Goal: Task Accomplishment & Management: Use online tool/utility

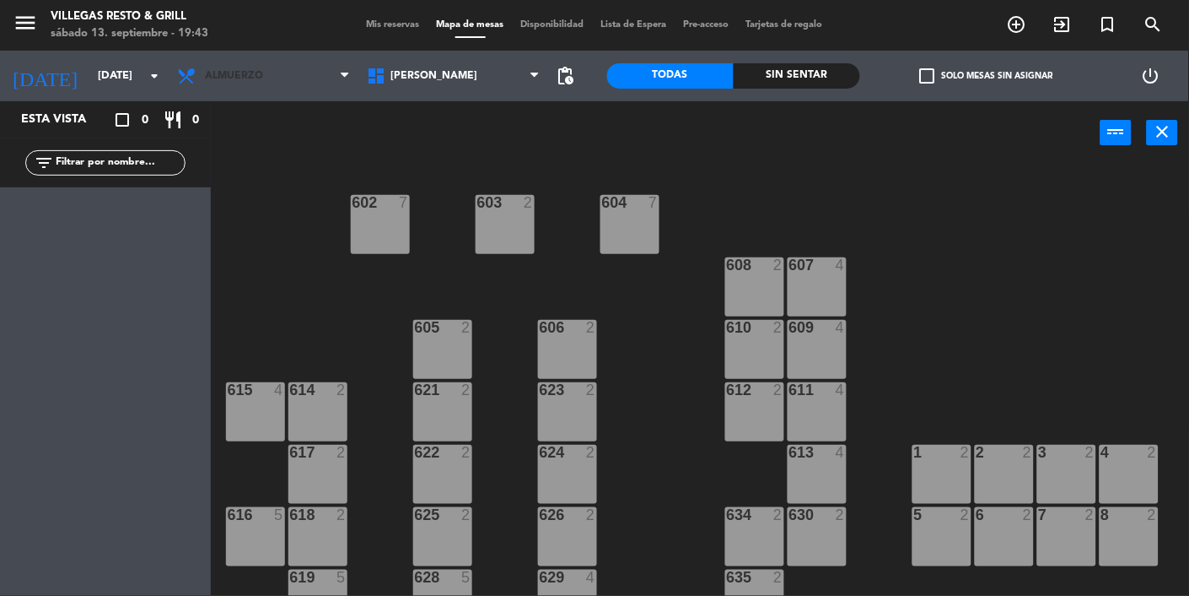
click at [257, 89] on span "Almuerzo" at bounding box center [264, 75] width 190 height 37
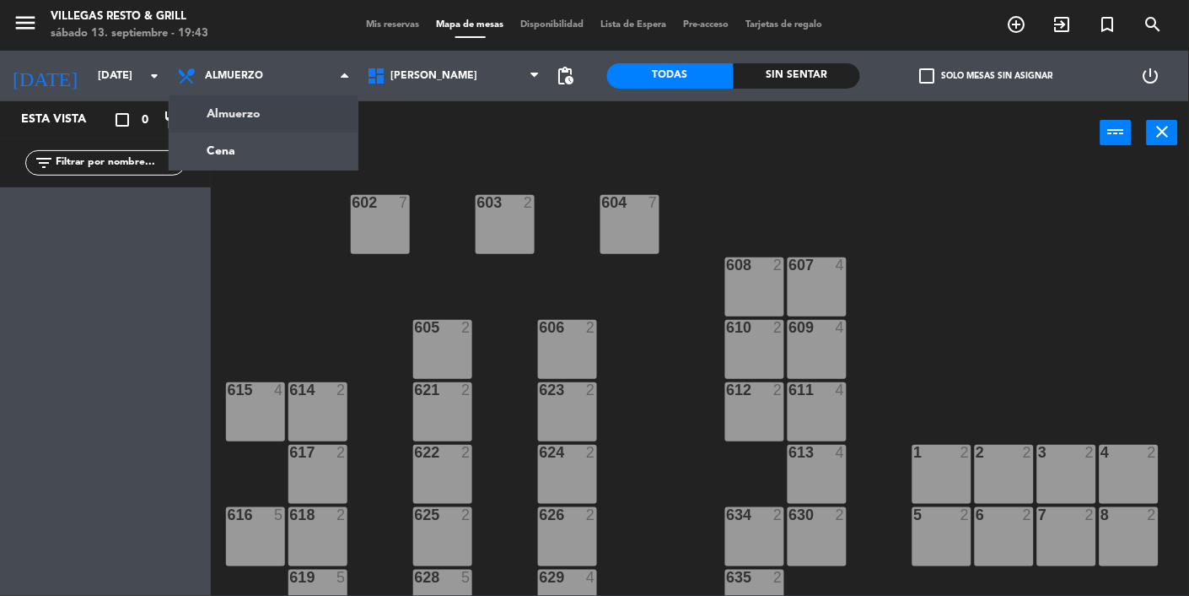
click at [294, 84] on span "Almuerzo" at bounding box center [264, 75] width 190 height 37
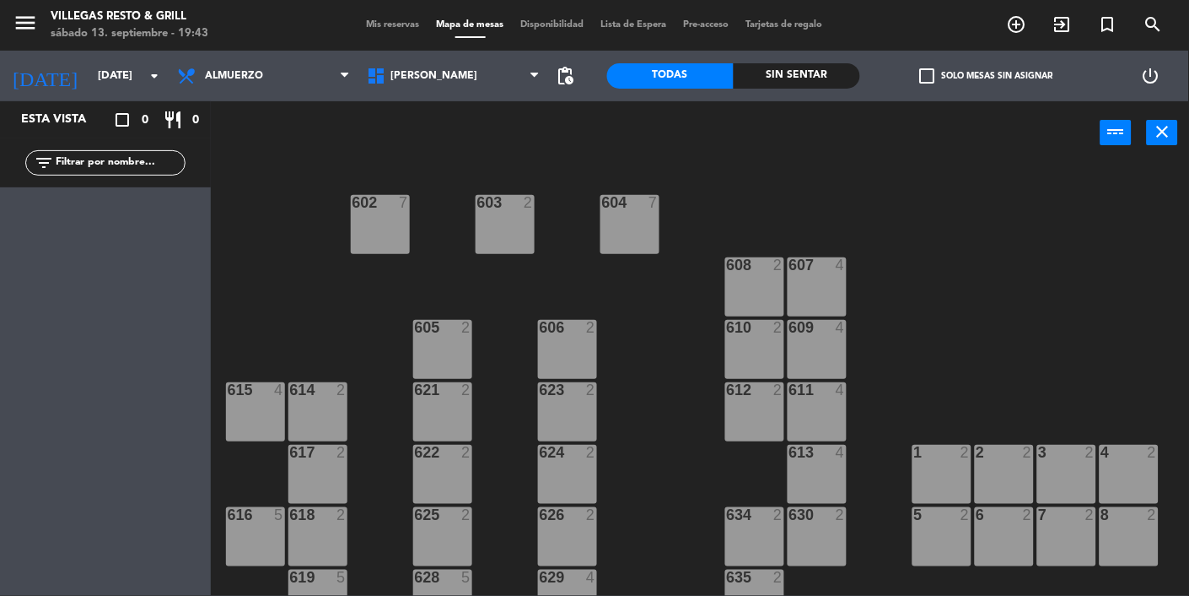
click at [292, 143] on div "power_input close" at bounding box center [656, 133] width 890 height 64
click at [289, 80] on span "Almuerzo" at bounding box center [264, 75] width 190 height 37
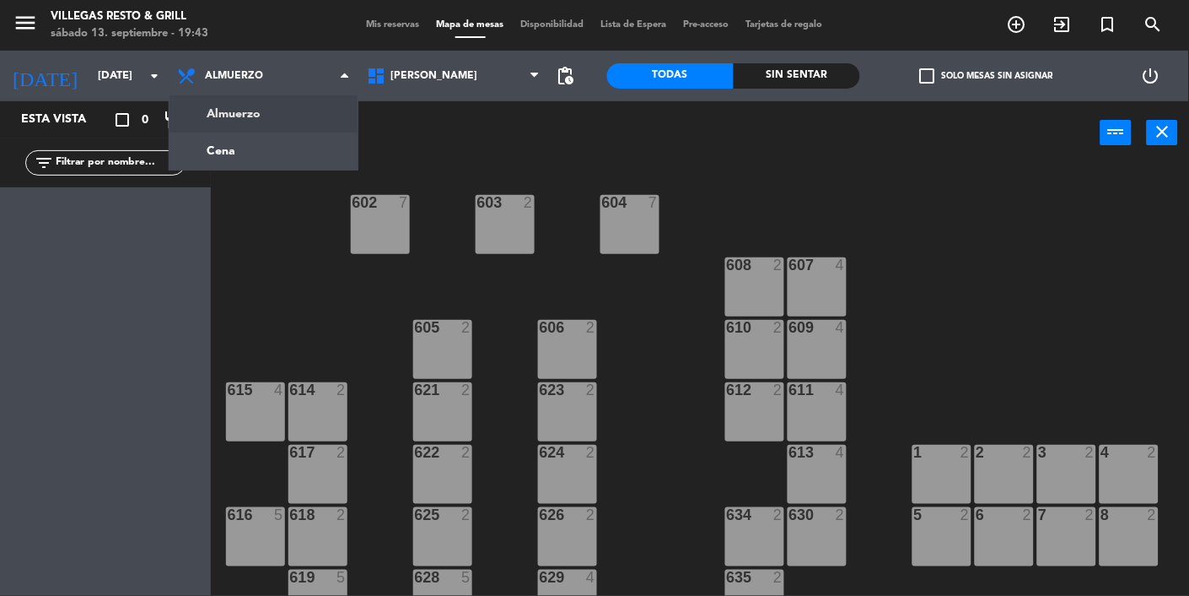
click at [235, 147] on ng-component "menu [PERSON_NAME] Resto & Grill [DATE] 13. septiembre - 19:43 Mis reservas Map…" at bounding box center [594, 350] width 1189 height 700
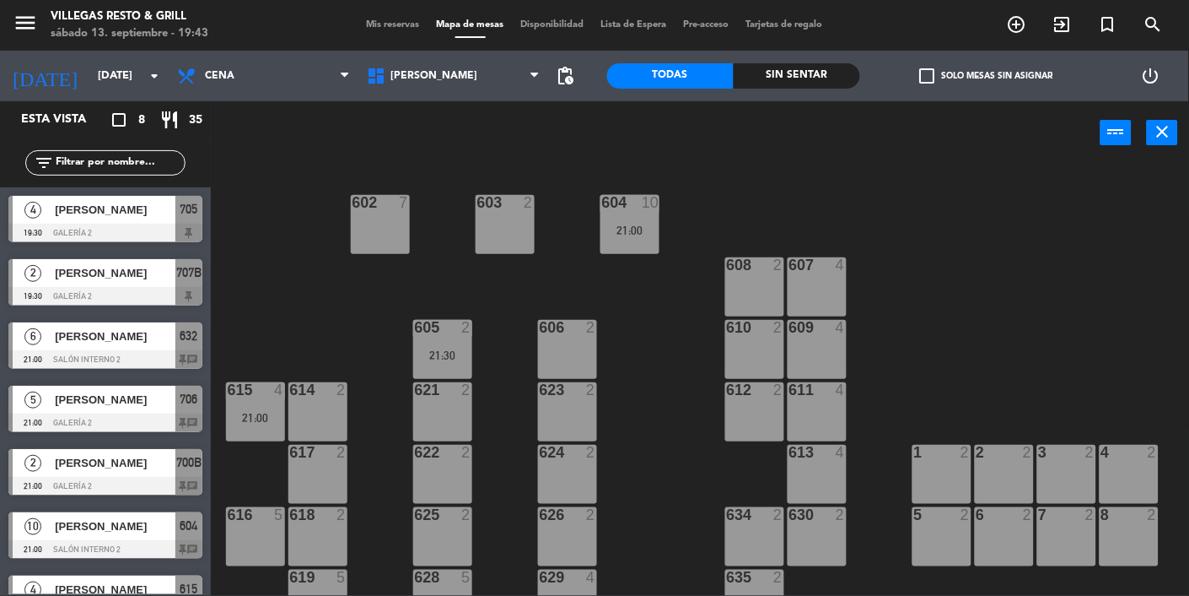
scroll to position [98, 0]
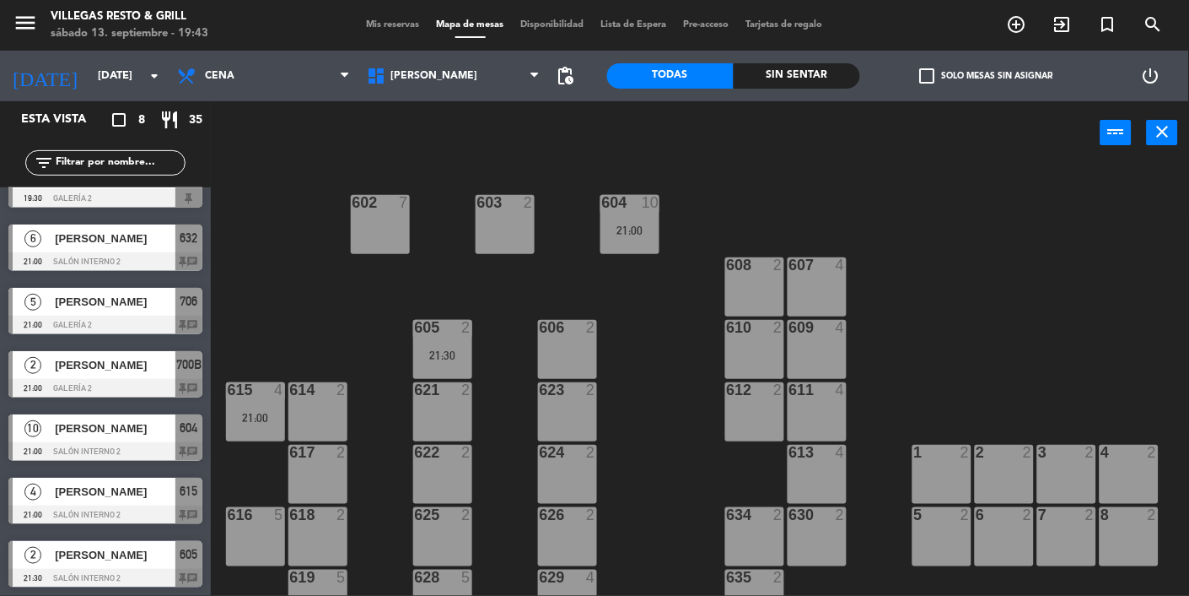
click at [371, 24] on span "Mis reservas" at bounding box center [394, 24] width 70 height 9
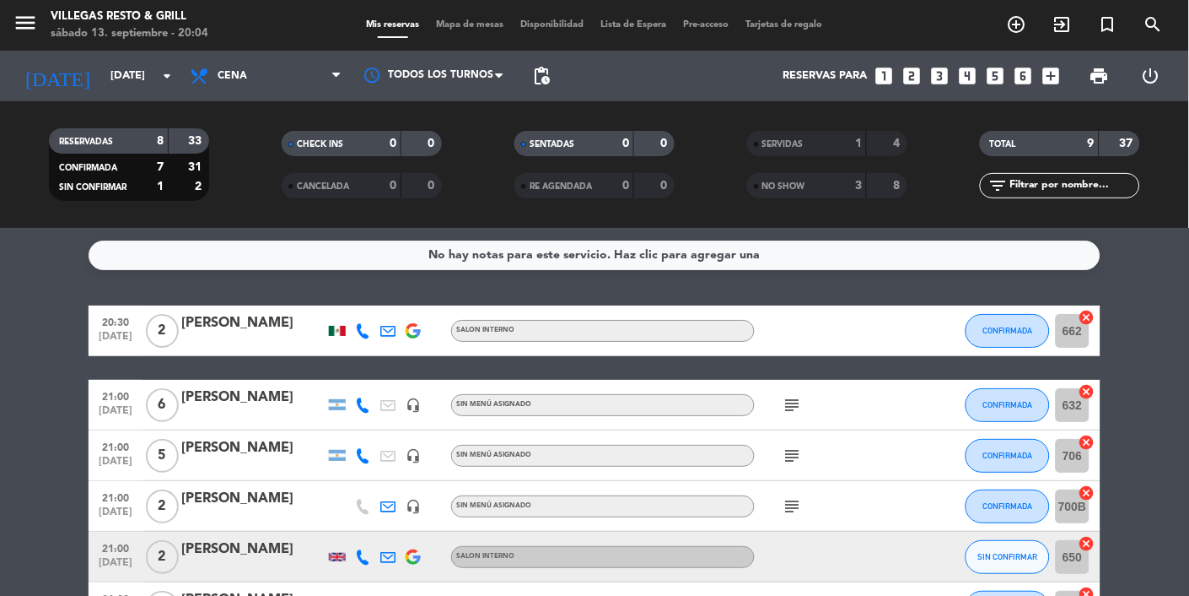
click at [238, 557] on div "[PERSON_NAME]" at bounding box center [252, 549] width 143 height 22
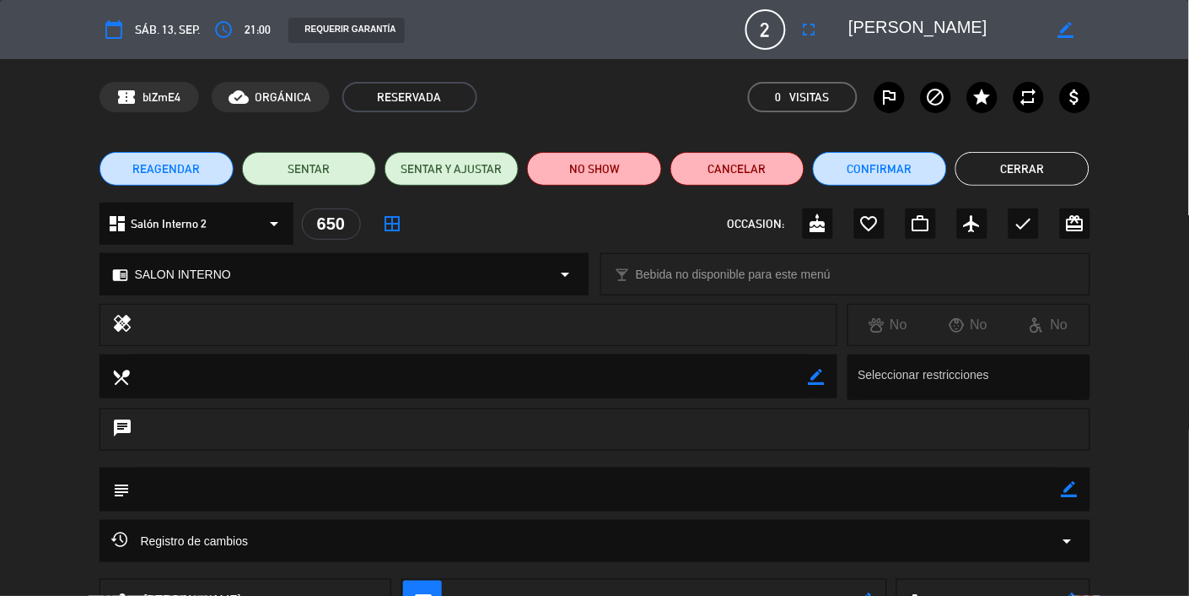
click at [1011, 158] on button "Cerrar" at bounding box center [1023, 169] width 134 height 34
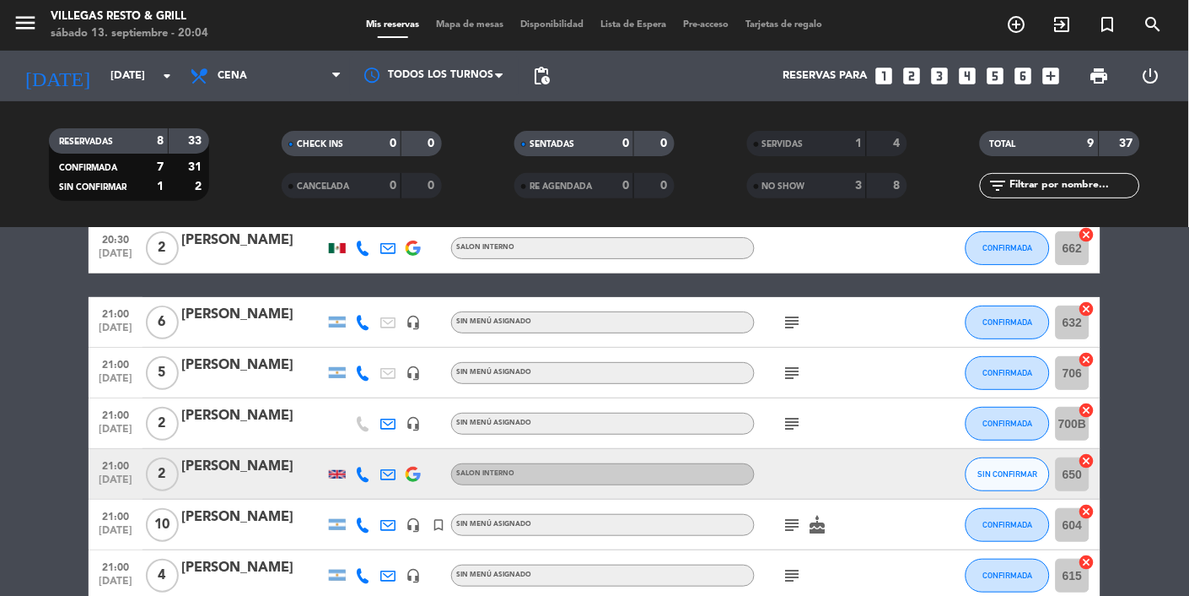
scroll to position [84, 0]
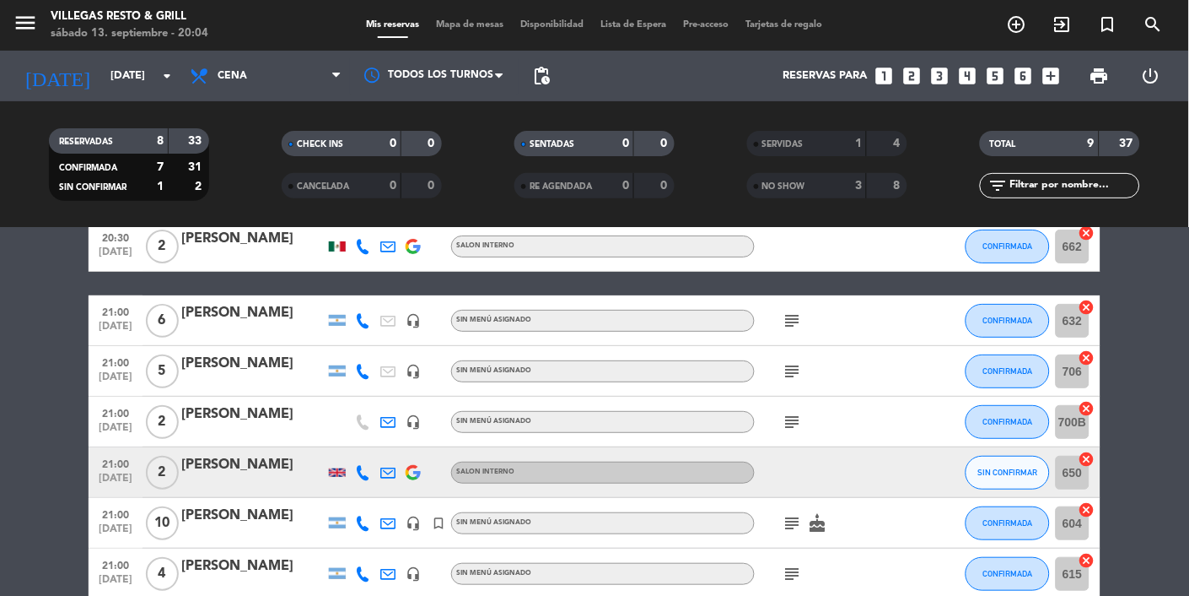
click at [795, 423] on icon "subject" at bounding box center [793, 422] width 20 height 20
click at [796, 413] on icon "subject" at bounding box center [793, 422] width 20 height 20
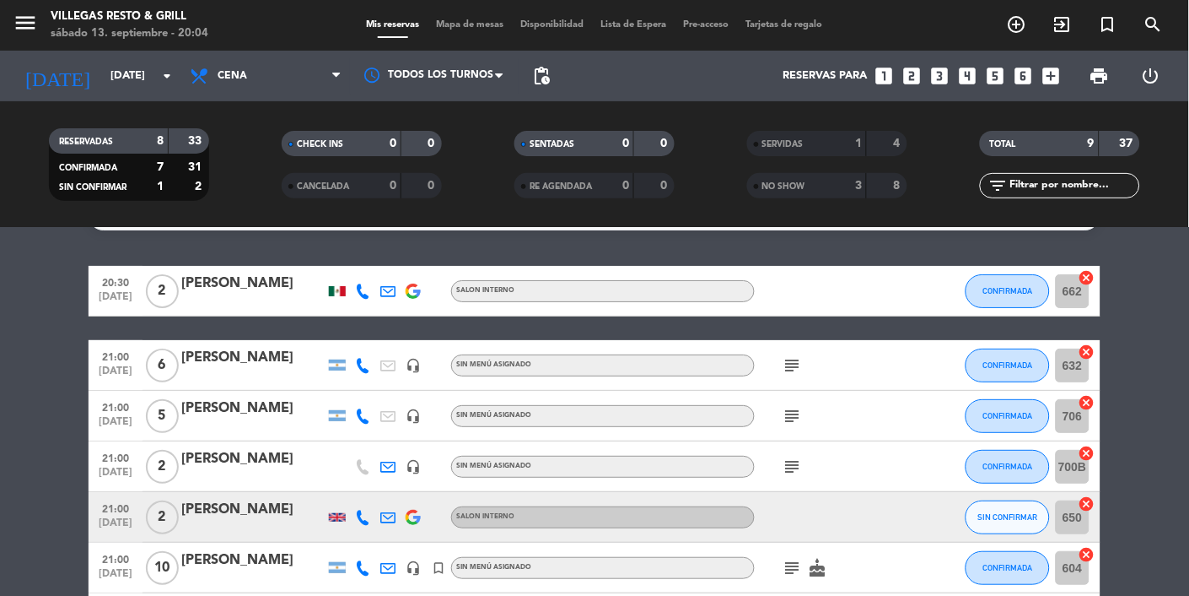
scroll to position [30, 0]
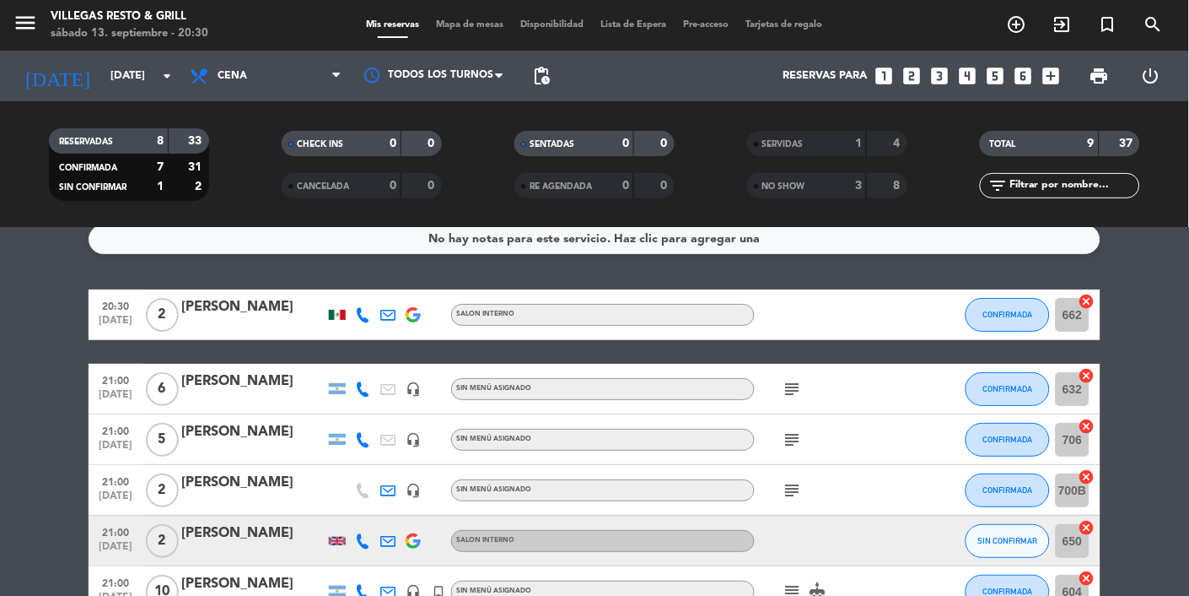
scroll to position [19, 0]
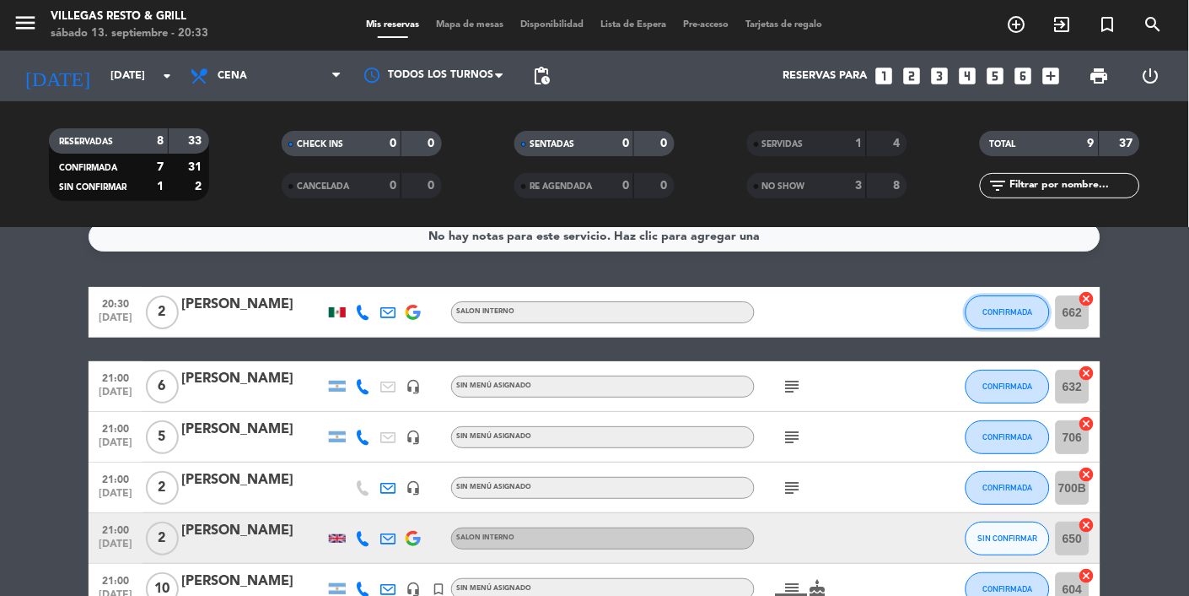
click at [985, 311] on span "CONFIRMADA" at bounding box center [1009, 311] width 50 height 9
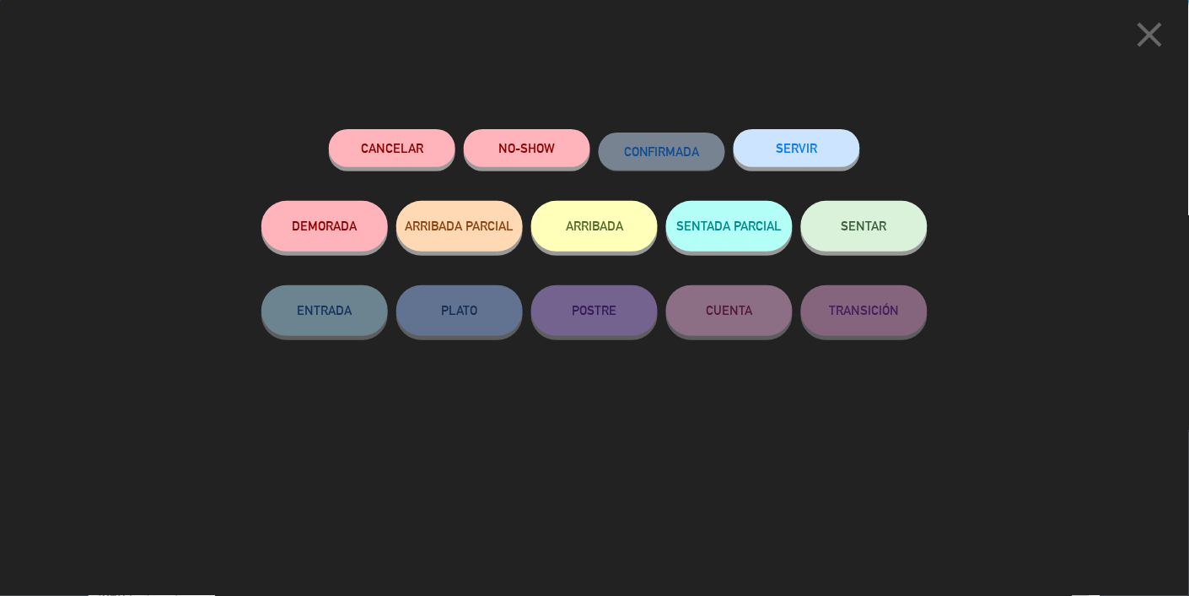
click at [871, 242] on button "SENTAR" at bounding box center [864, 226] width 127 height 51
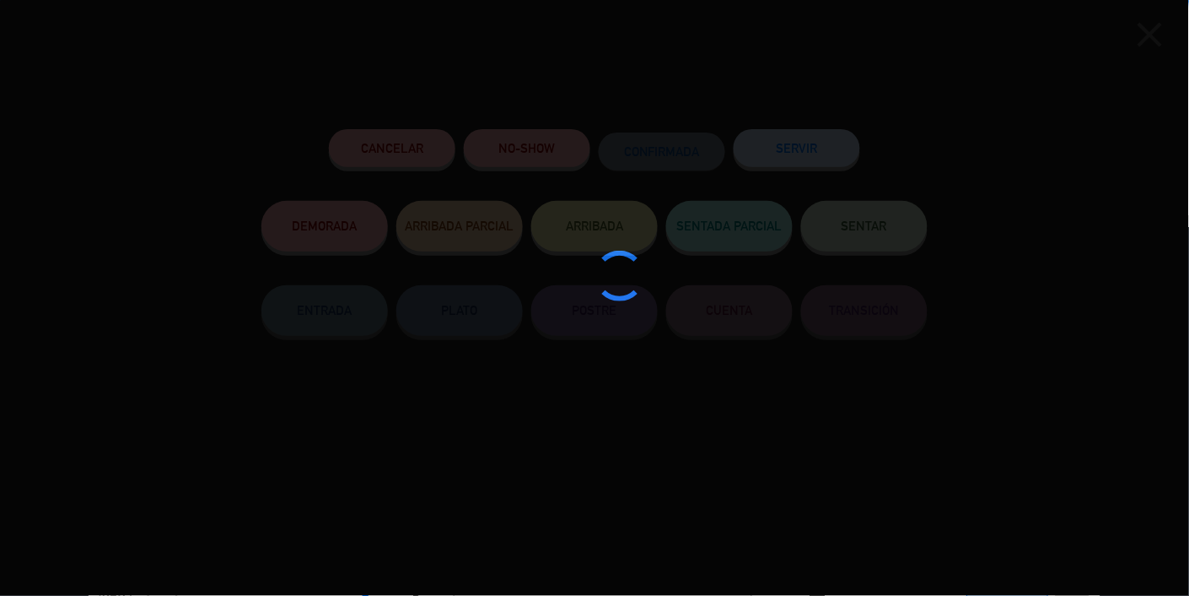
type input "608"
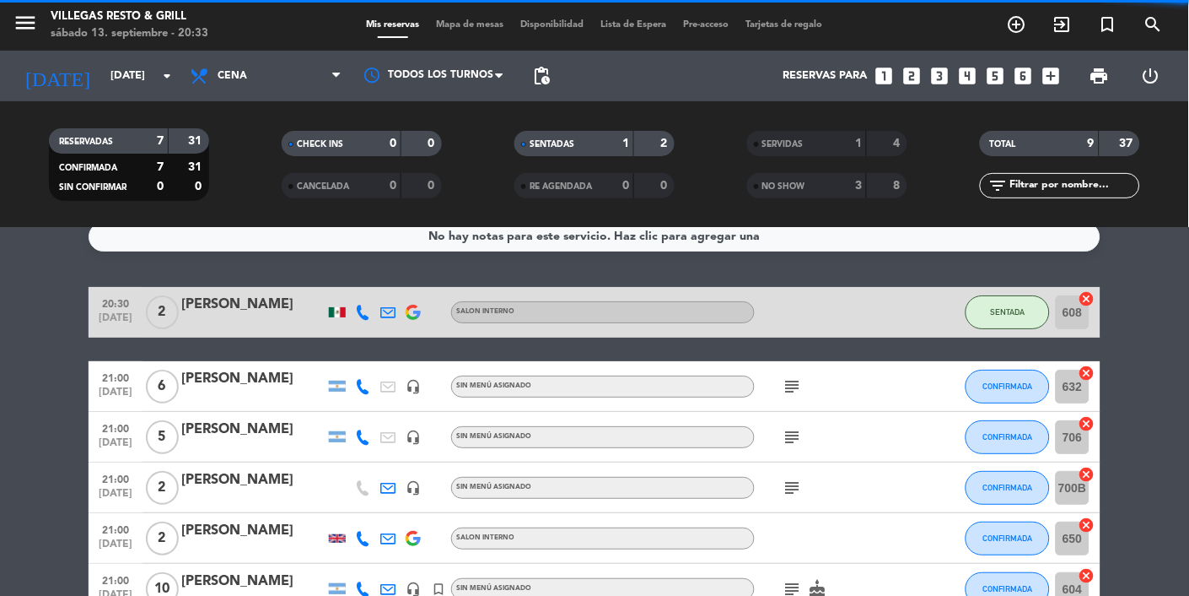
click at [457, 30] on div "Mis reservas Mapa de mesas Disponibilidad Lista de Espera Pre-acceso Tarjetas d…" at bounding box center [595, 25] width 473 height 15
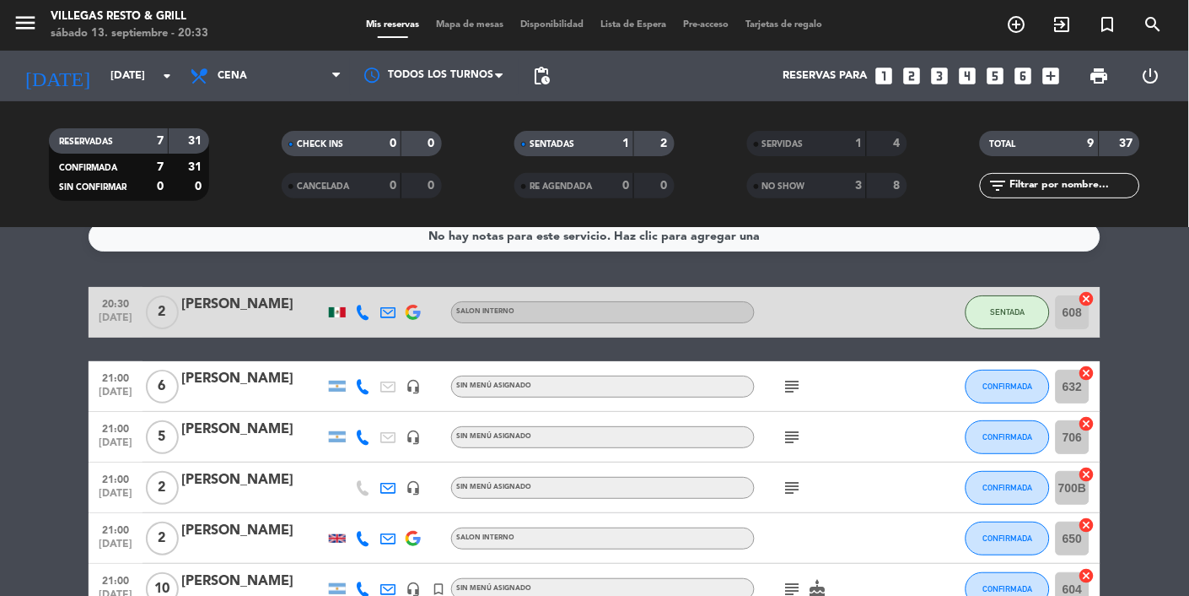
click at [467, 26] on span "Mapa de mesas" at bounding box center [471, 24] width 84 height 9
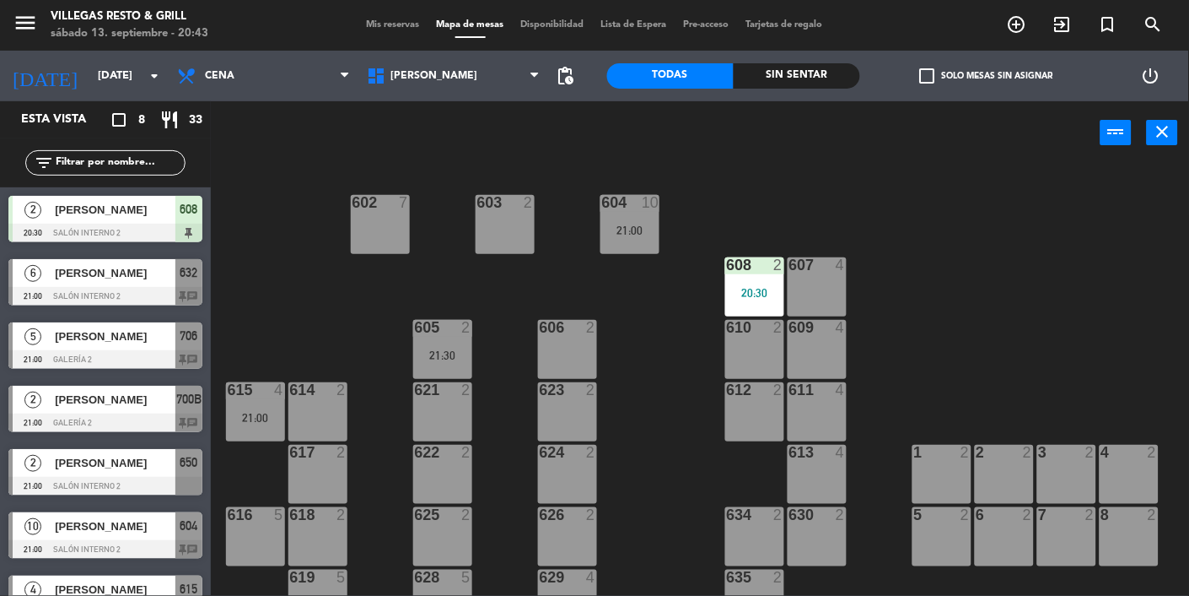
click at [260, 397] on div "615 4" at bounding box center [255, 390] width 59 height 17
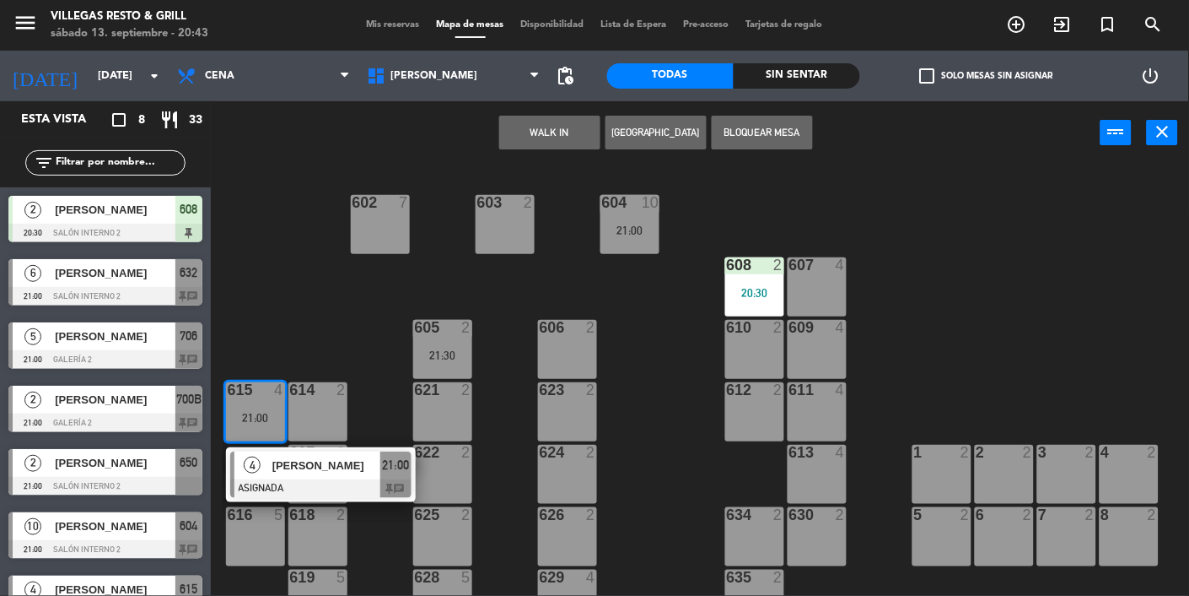
click at [575, 537] on div "626 2" at bounding box center [567, 536] width 59 height 59
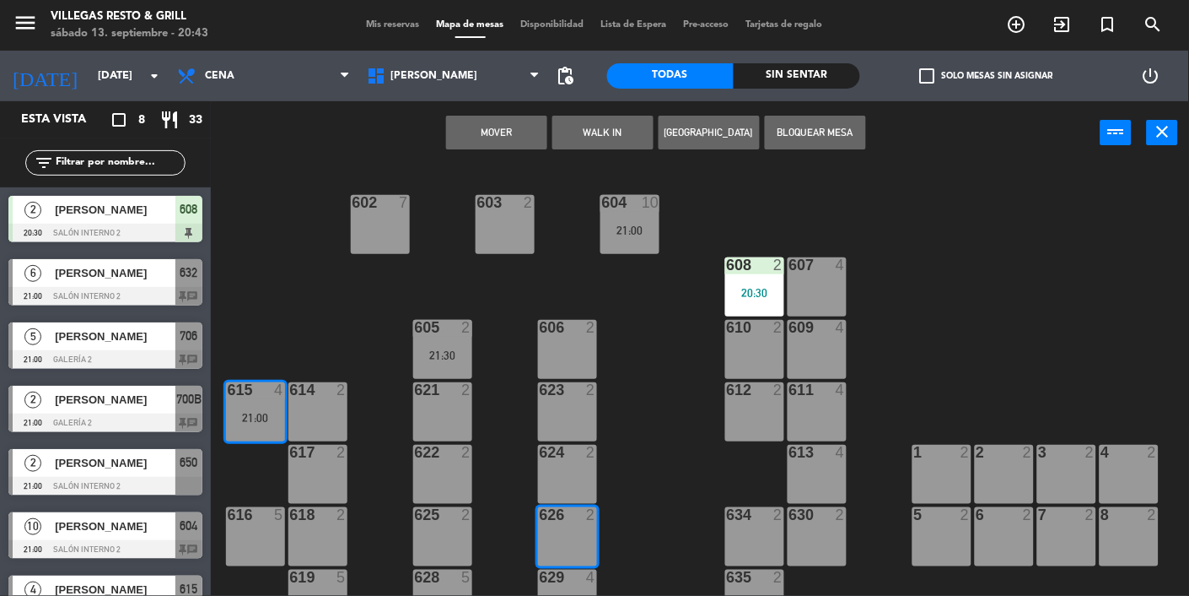
click at [503, 141] on button "Mover" at bounding box center [496, 133] width 101 height 34
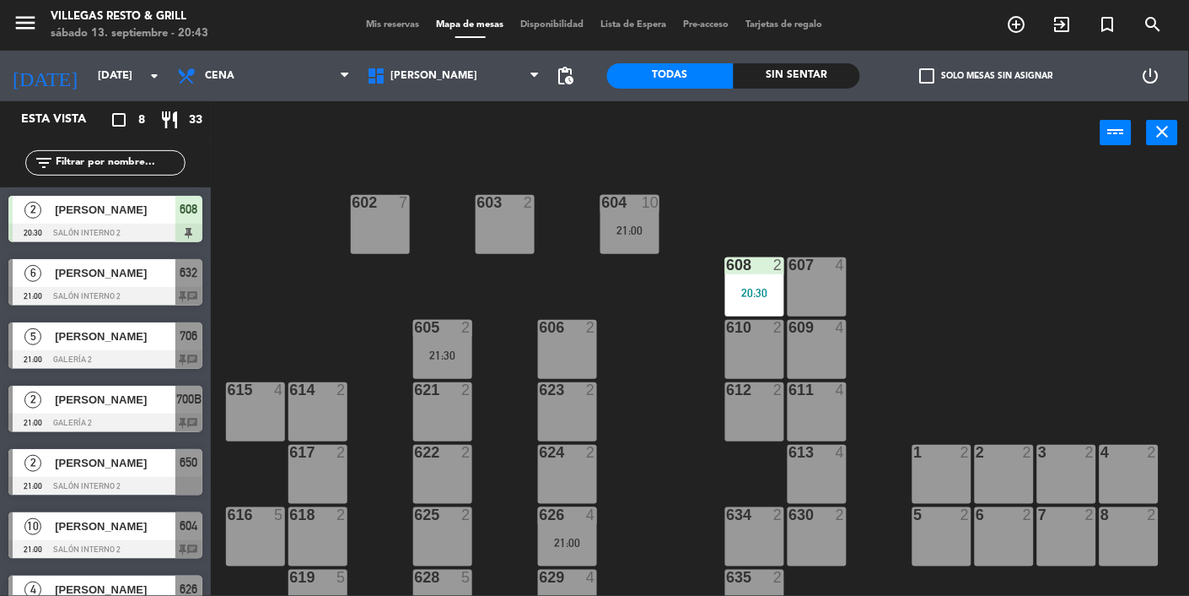
click at [565, 539] on div "21:00" at bounding box center [567, 543] width 59 height 12
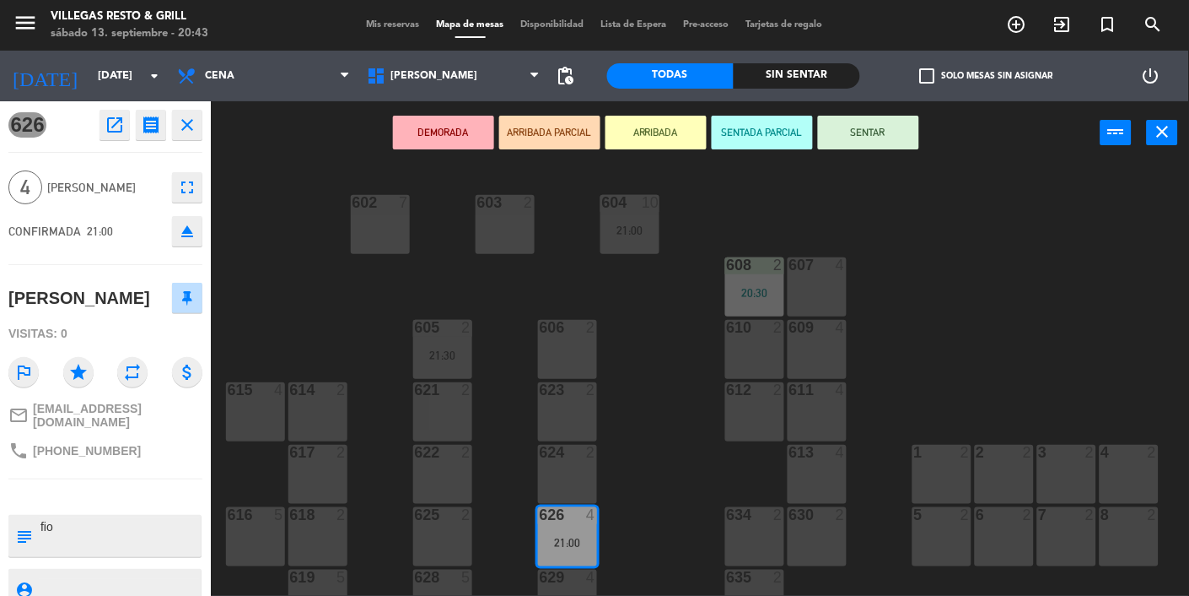
click at [774, 139] on button "SENTADA PARCIAL" at bounding box center [762, 133] width 101 height 34
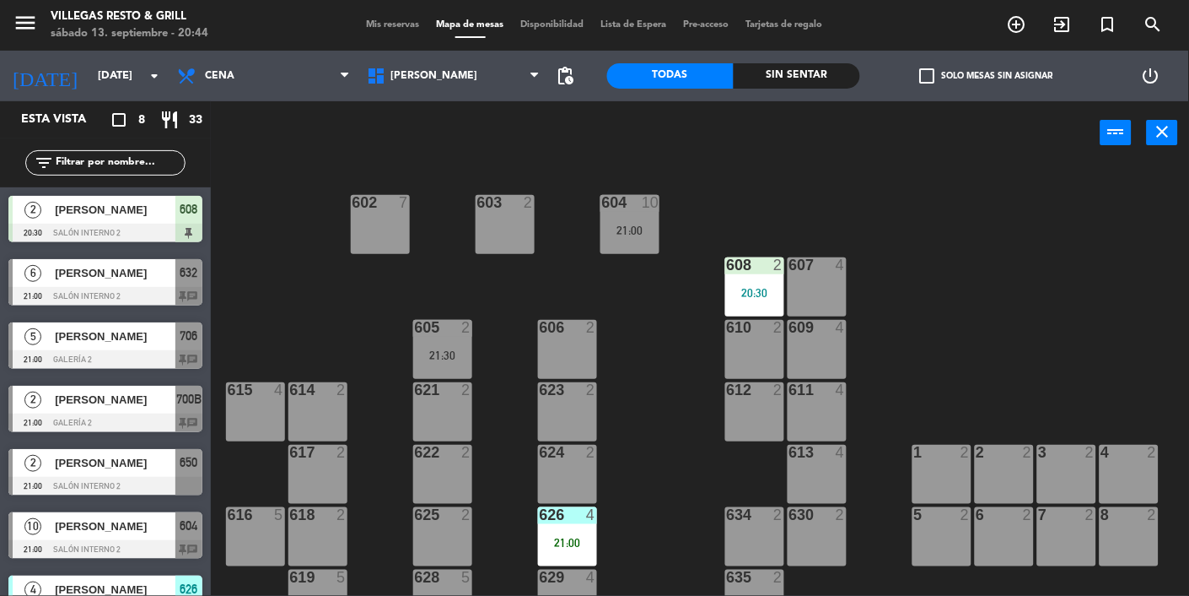
click at [568, 540] on div "21:00" at bounding box center [567, 543] width 59 height 12
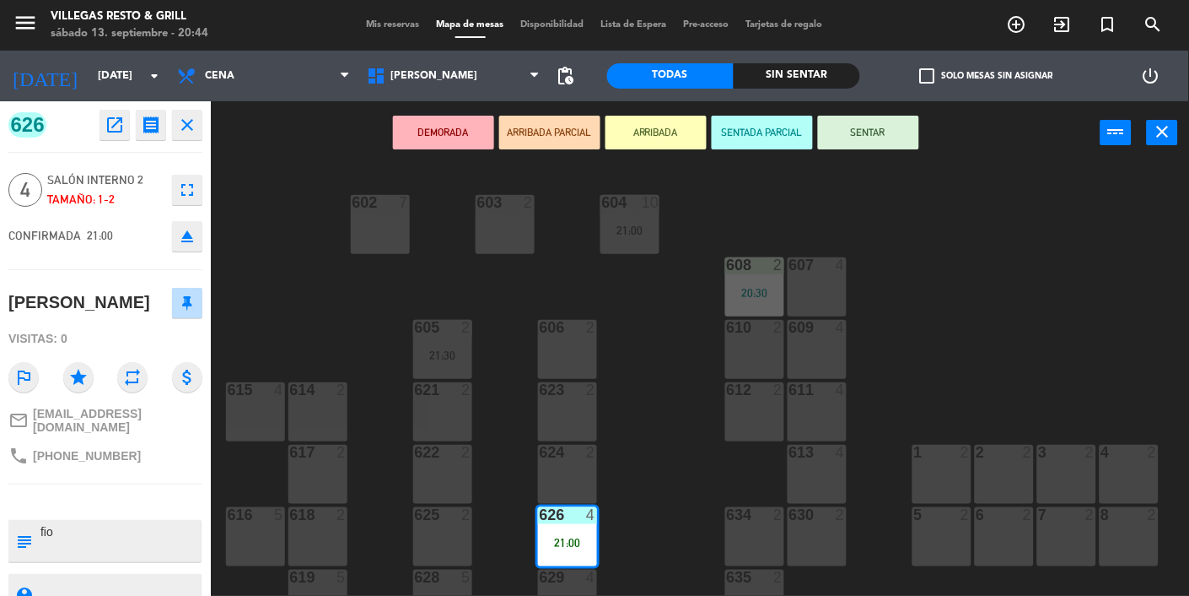
click at [951, 416] on div "602 7 603 2 604 10 21:00 608 2 20:30 607 4 605 2 21:30 606 2 610 2 609 4 621 2 …" at bounding box center [706, 433] width 967 height 536
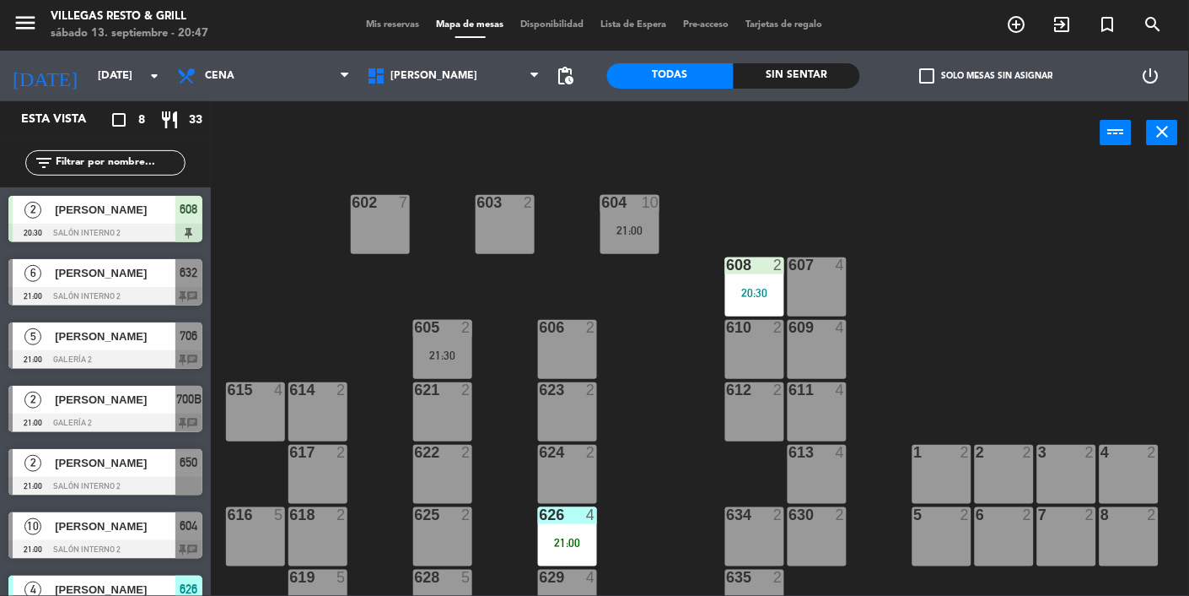
click at [158, 348] on div "[PERSON_NAME]" at bounding box center [114, 336] width 122 height 28
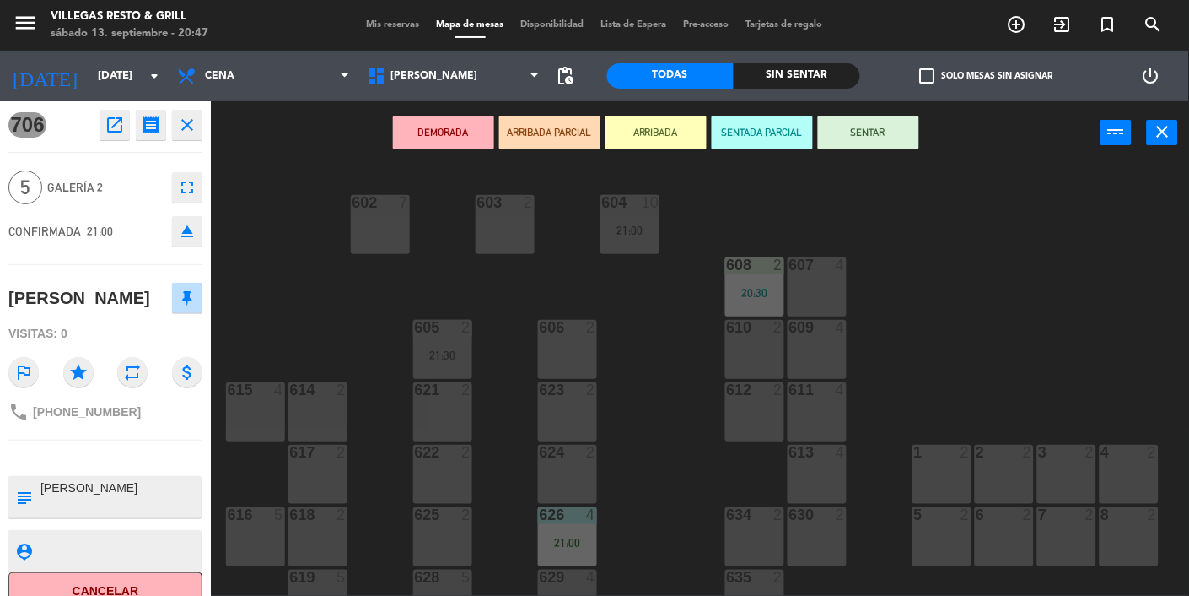
click at [257, 547] on div "616 5" at bounding box center [255, 536] width 59 height 59
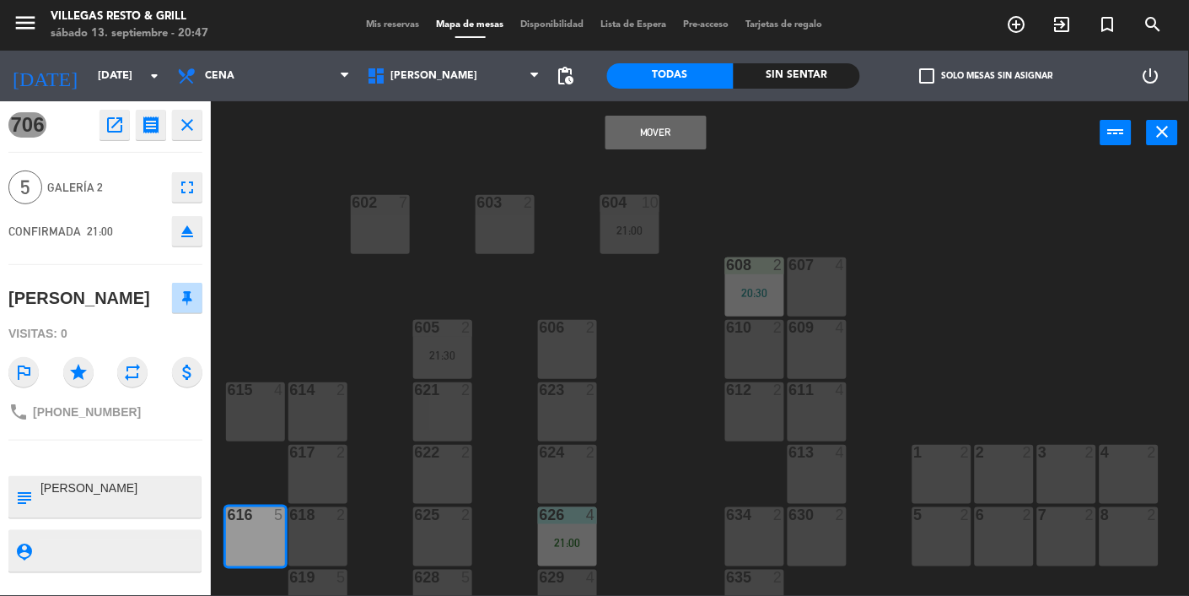
click at [625, 143] on button "Mover" at bounding box center [656, 133] width 101 height 34
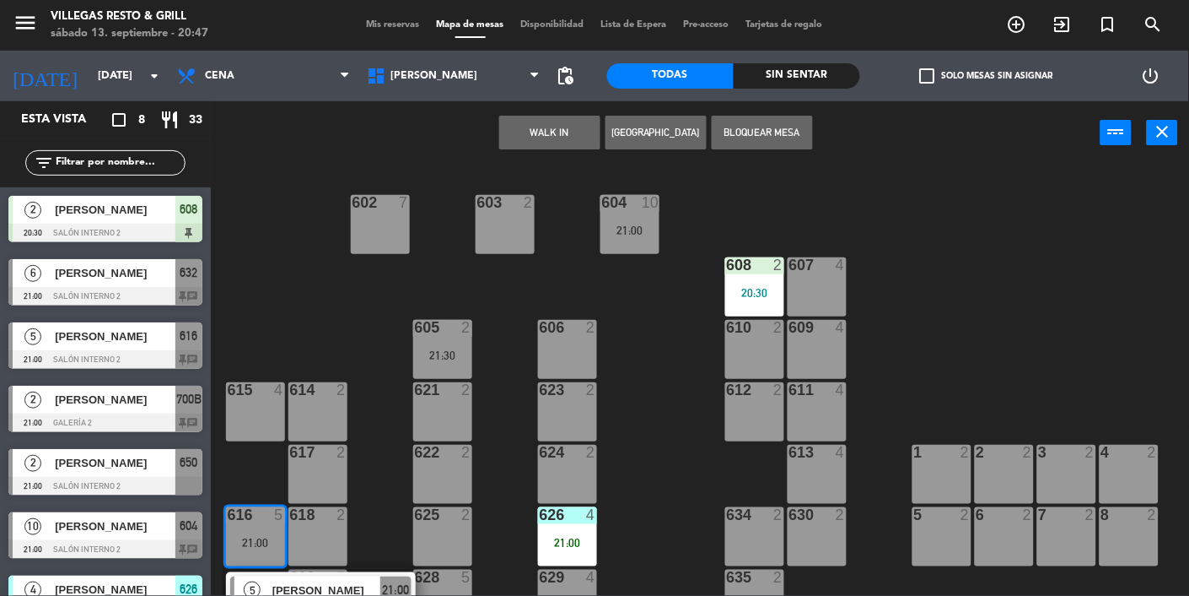
click at [274, 595] on span "[PERSON_NAME]" at bounding box center [326, 590] width 108 height 18
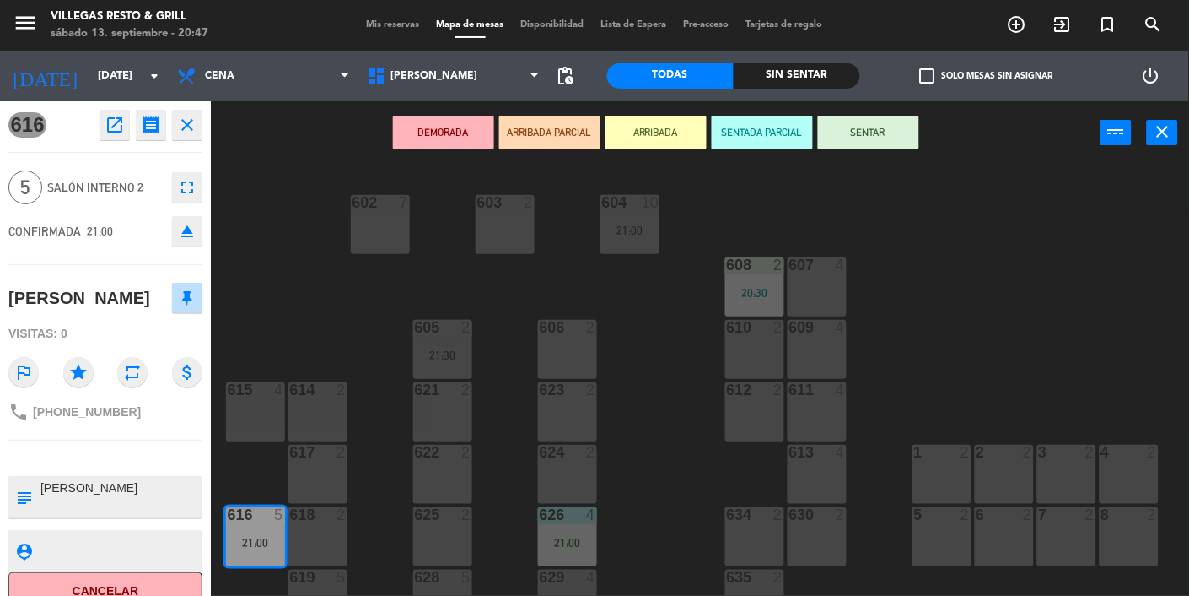
click at [860, 138] on button "SENTAR" at bounding box center [868, 133] width 101 height 34
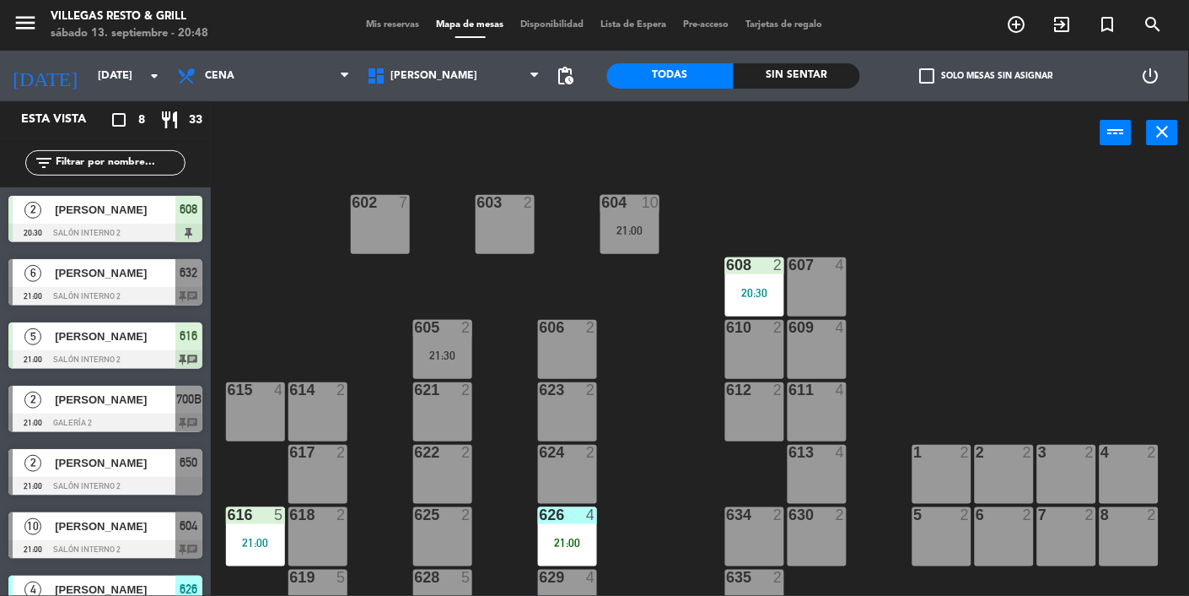
click at [245, 515] on div at bounding box center [255, 514] width 28 height 15
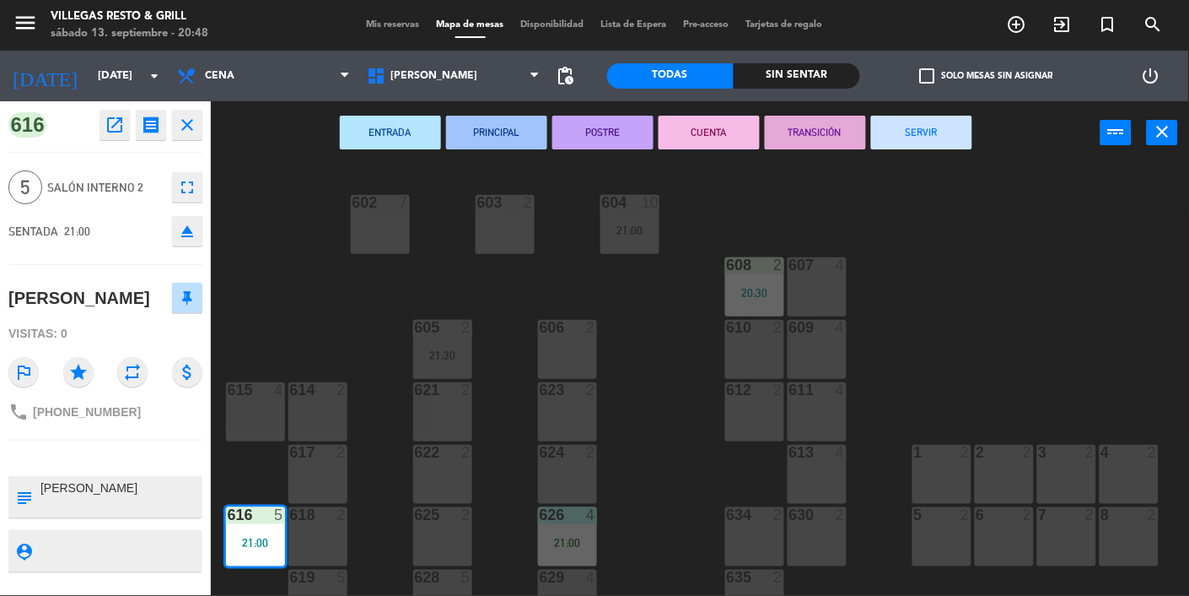
click at [325, 595] on div "619 5" at bounding box center [318, 598] width 59 height 59
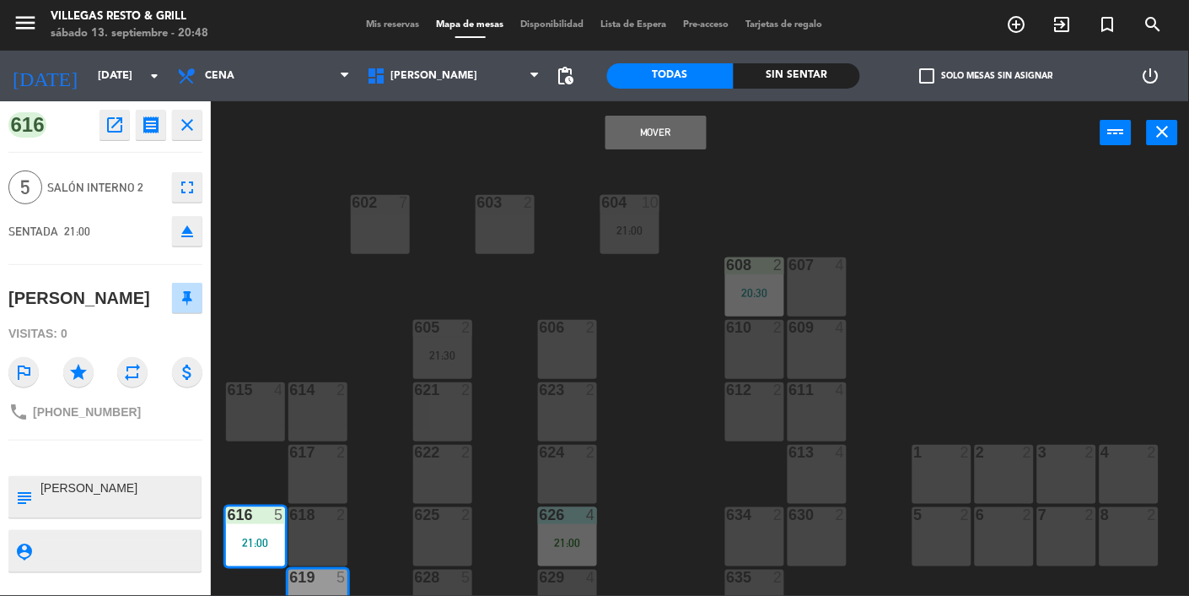
click at [631, 138] on button "Mover" at bounding box center [656, 133] width 101 height 34
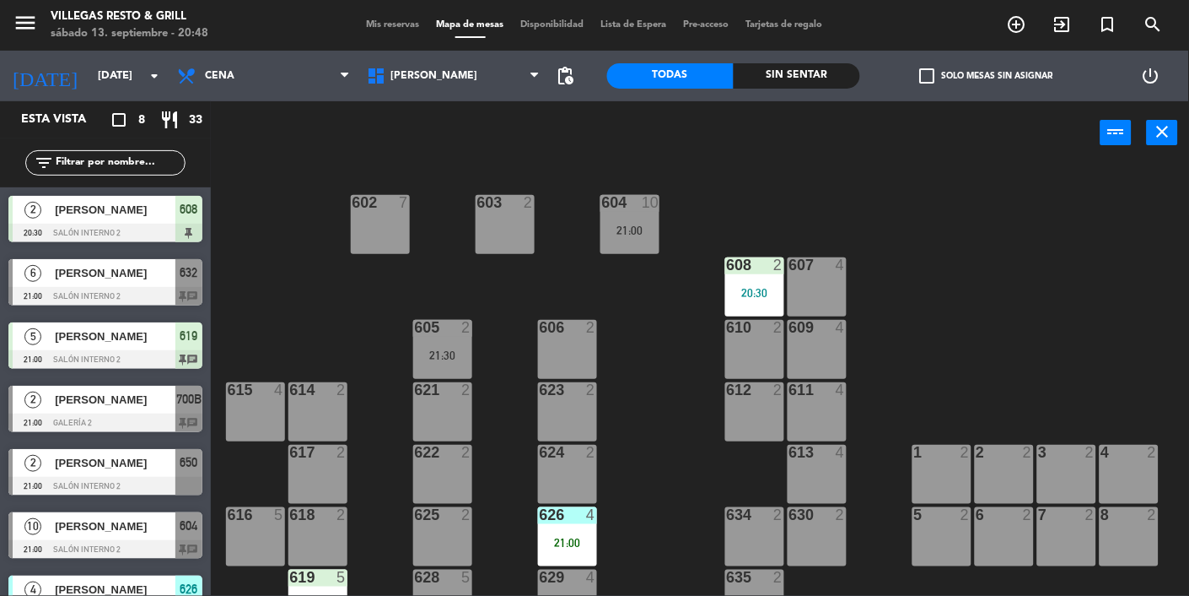
click at [306, 595] on div "619 5 21:00" at bounding box center [318, 598] width 59 height 59
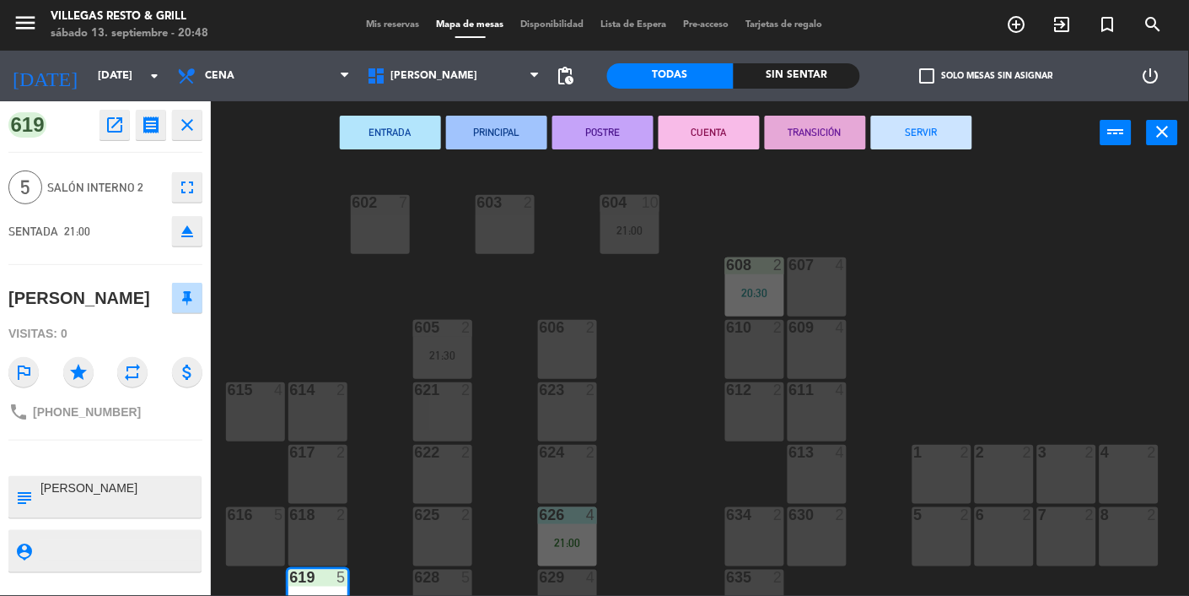
click at [1060, 261] on div "602 7 603 2 604 10 21:00 608 2 20:30 607 4 605 2 21:30 606 2 610 2 609 4 621 2 …" at bounding box center [706, 433] width 967 height 536
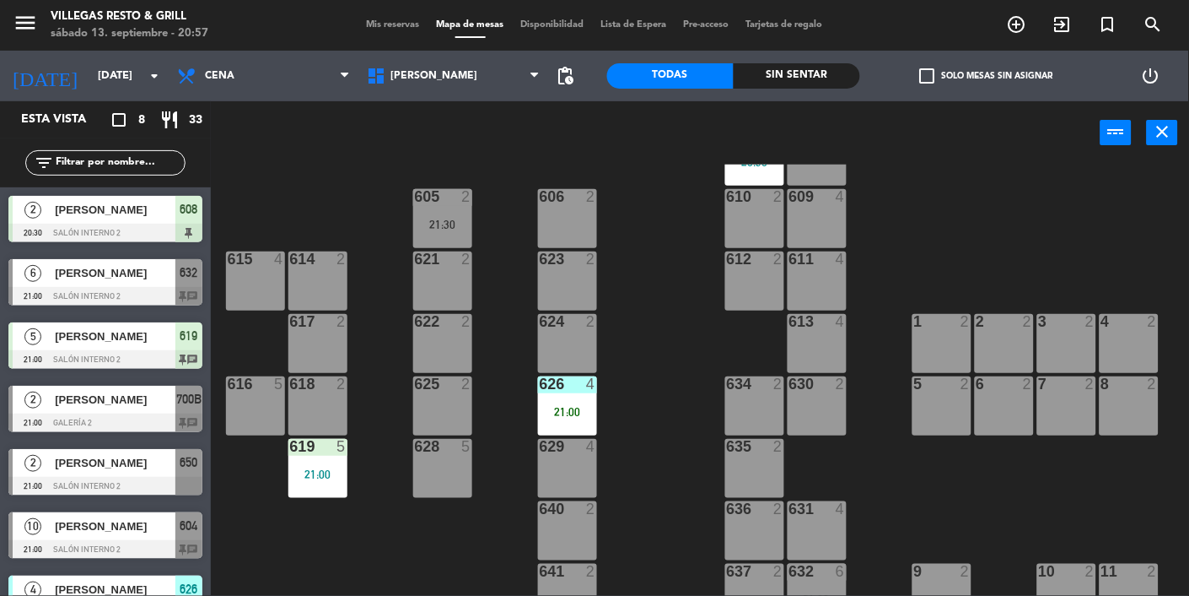
scroll to position [129, 0]
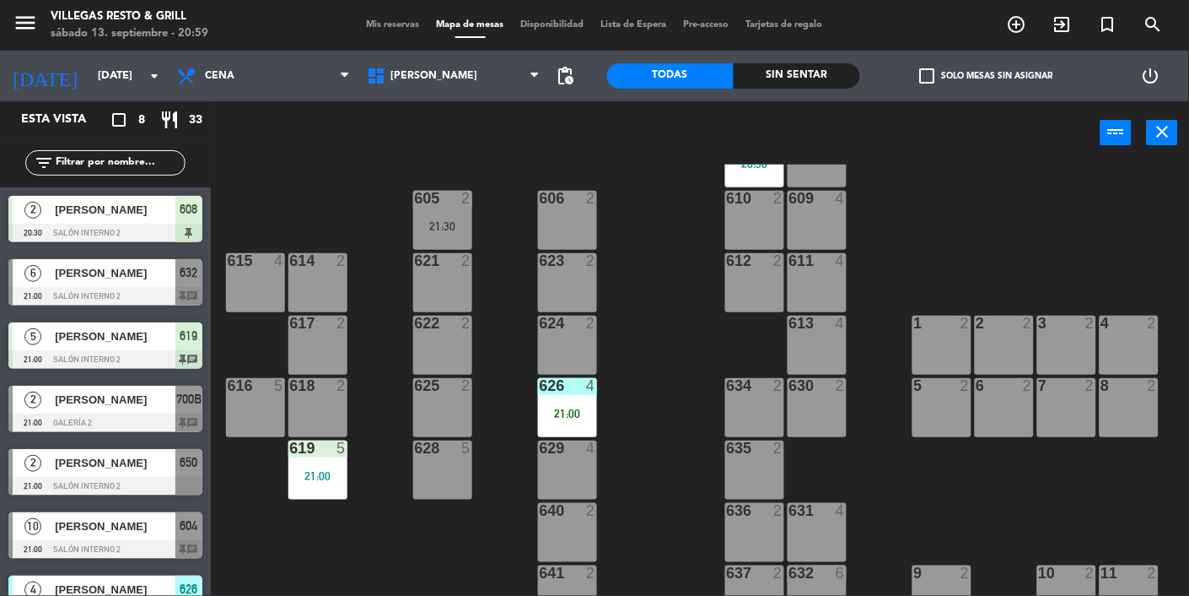
click at [71, 464] on span "[PERSON_NAME]" at bounding box center [115, 463] width 121 height 18
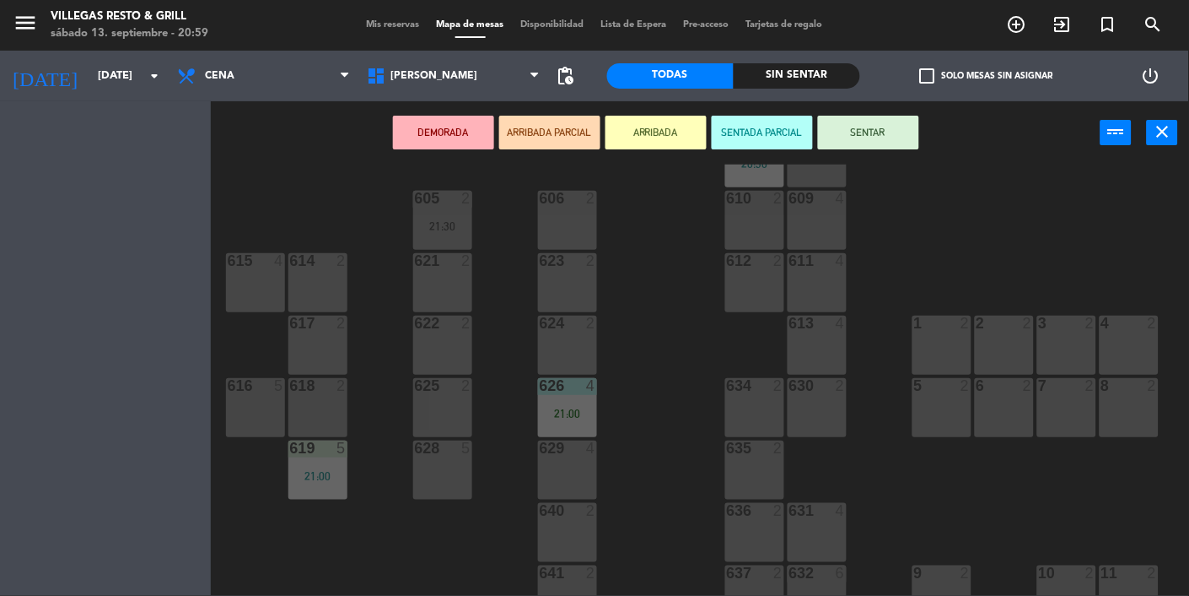
click at [748, 533] on div "636 2" at bounding box center [754, 532] width 59 height 59
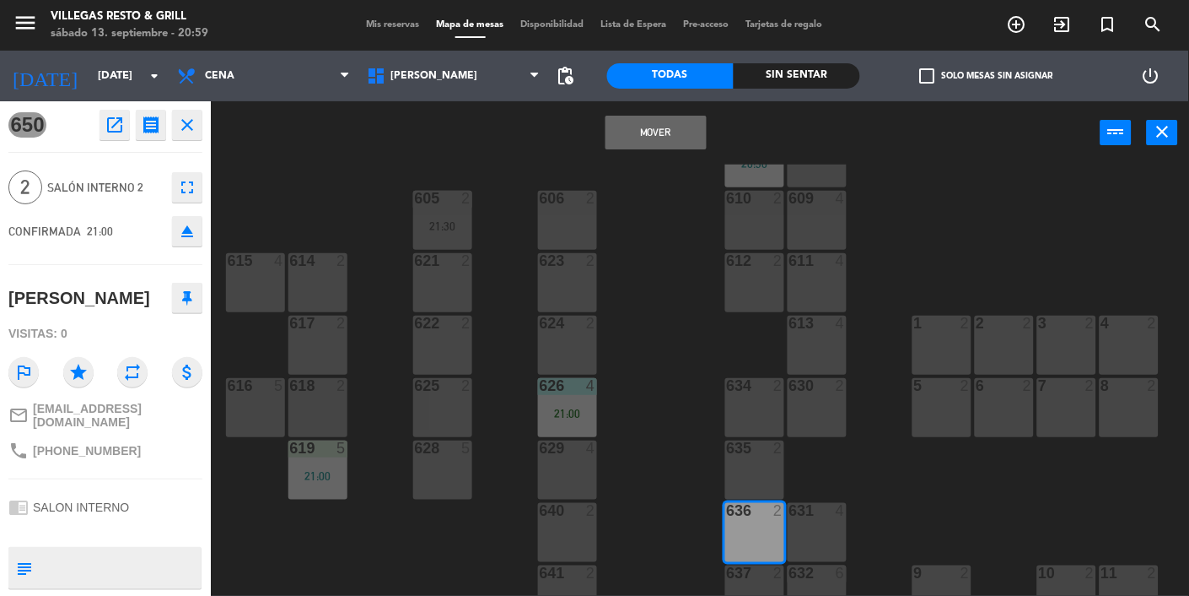
click at [650, 134] on button "Mover" at bounding box center [656, 133] width 101 height 34
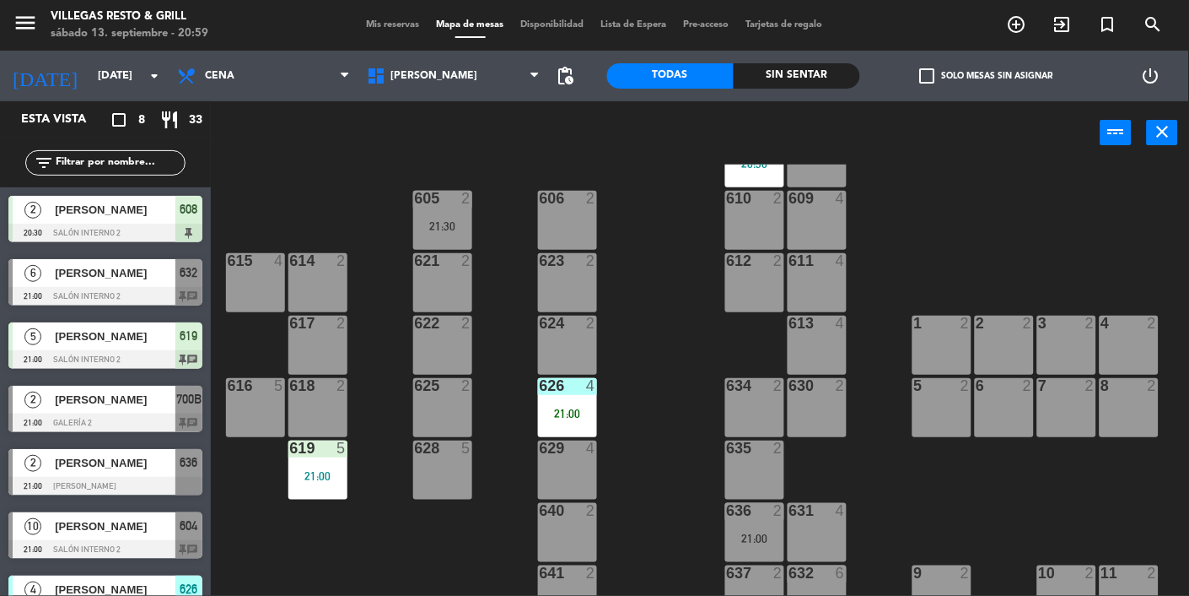
click at [761, 523] on div "636 2 21:00" at bounding box center [754, 532] width 59 height 59
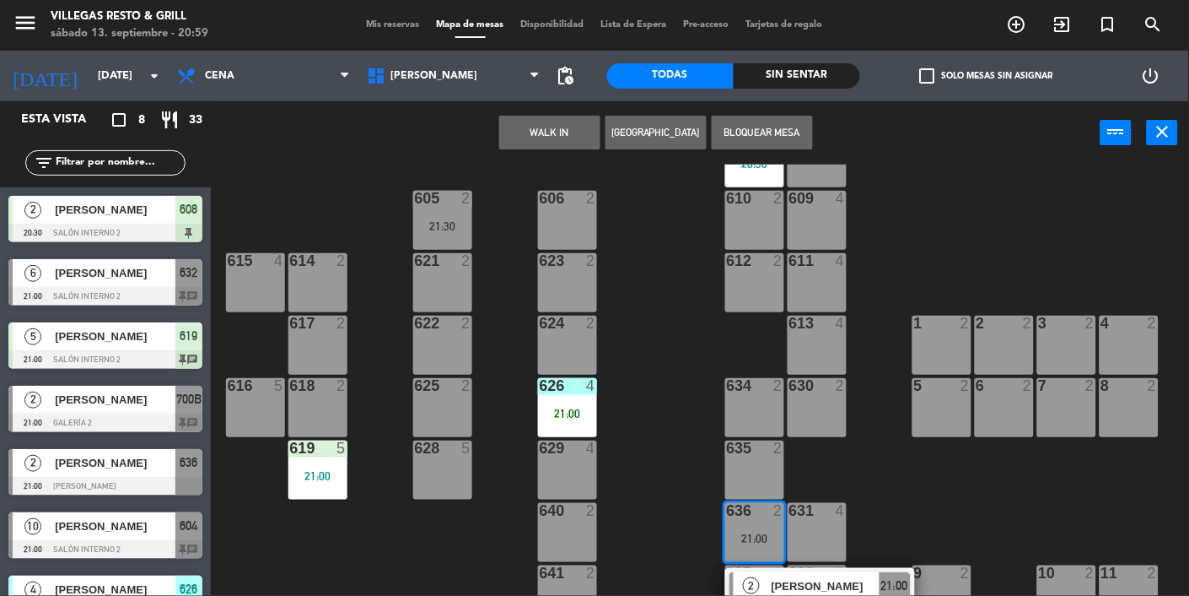
click at [862, 590] on span "[PERSON_NAME]" at bounding box center [826, 586] width 108 height 18
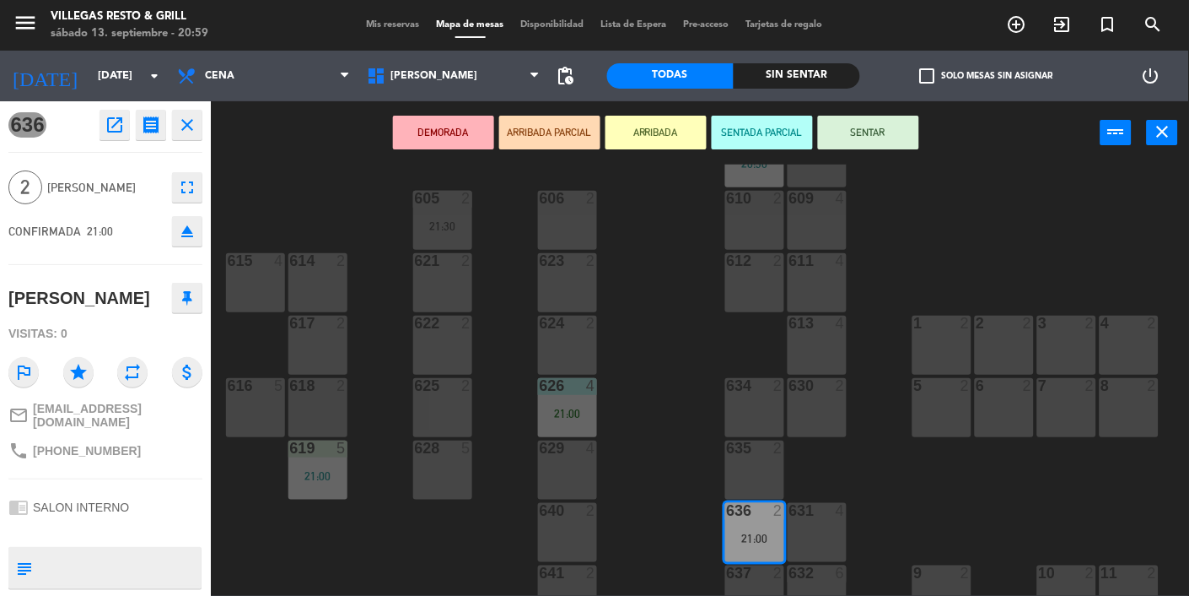
click at [881, 140] on button "SENTAR" at bounding box center [868, 133] width 101 height 34
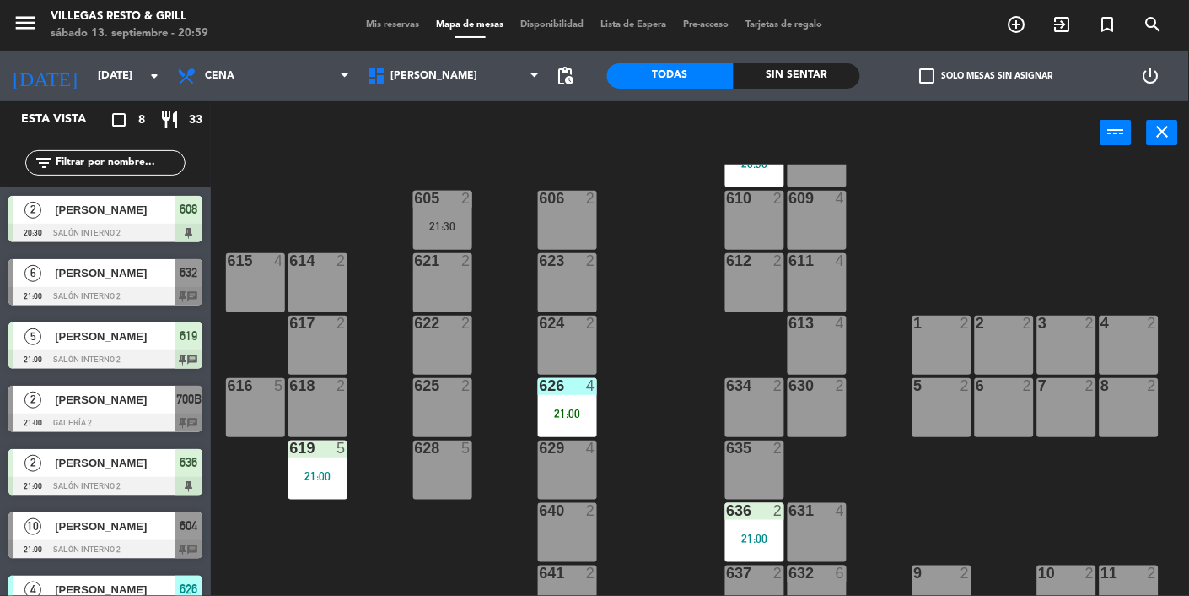
scroll to position [0, 0]
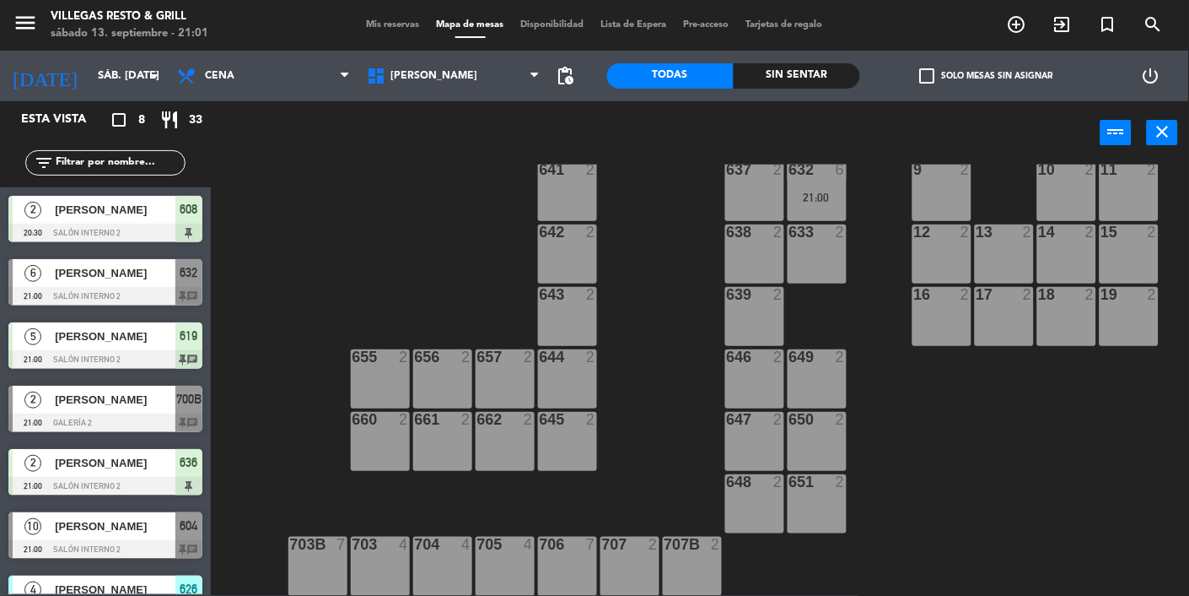
scroll to position [594, 0]
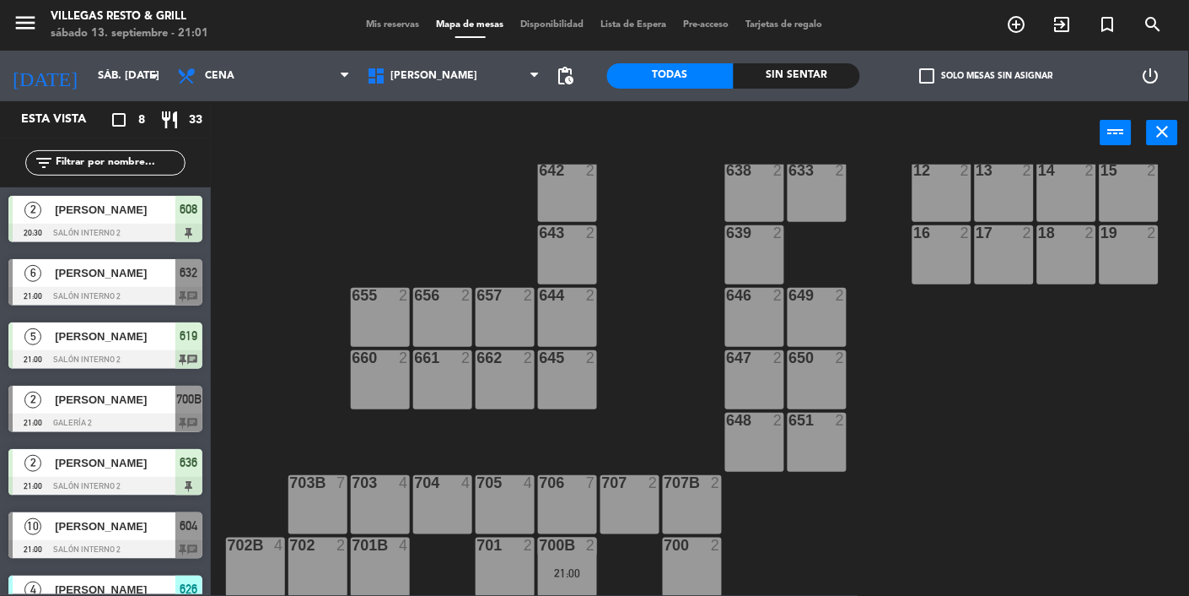
click at [570, 558] on div "700B 2 21:00" at bounding box center [567, 566] width 59 height 59
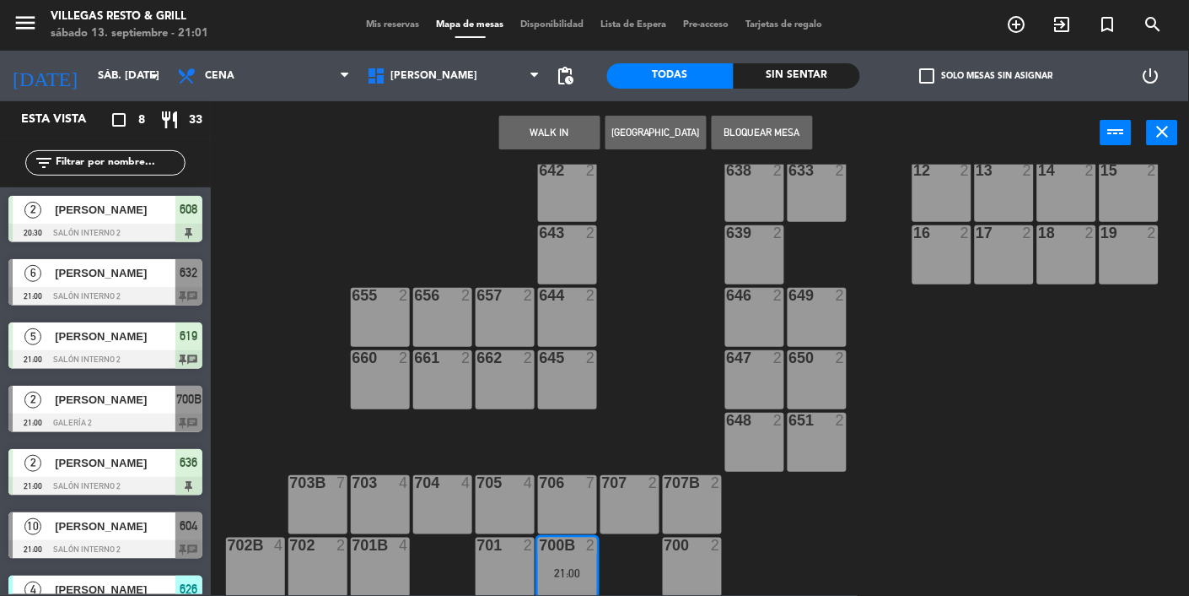
click at [502, 564] on div "701 2" at bounding box center [505, 566] width 59 height 59
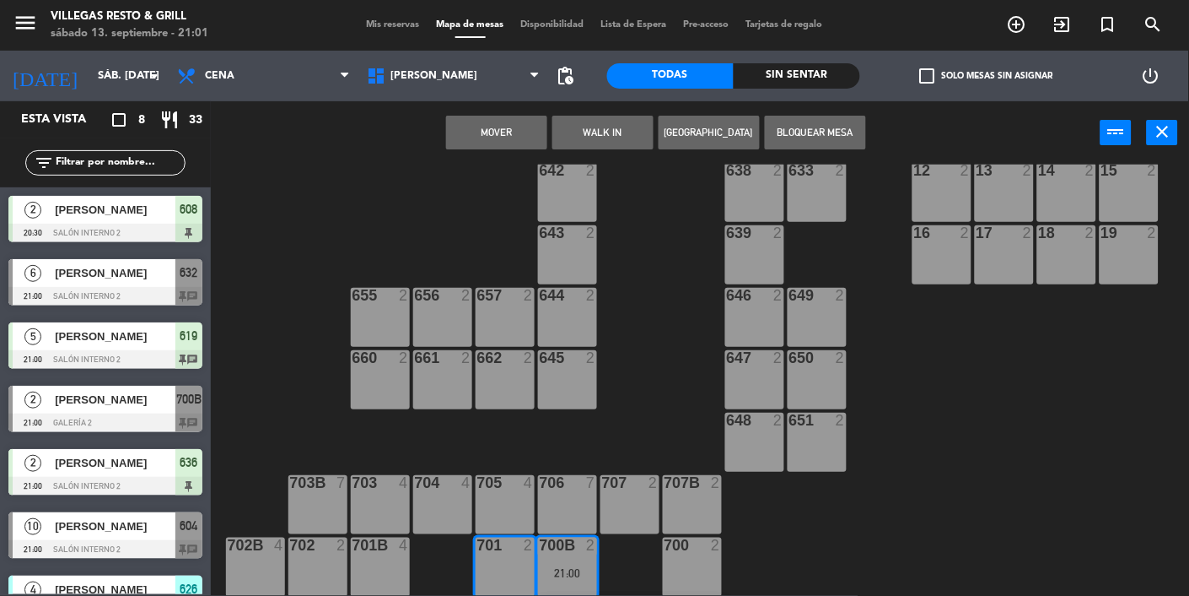
click at [500, 139] on button "Mover" at bounding box center [496, 133] width 101 height 34
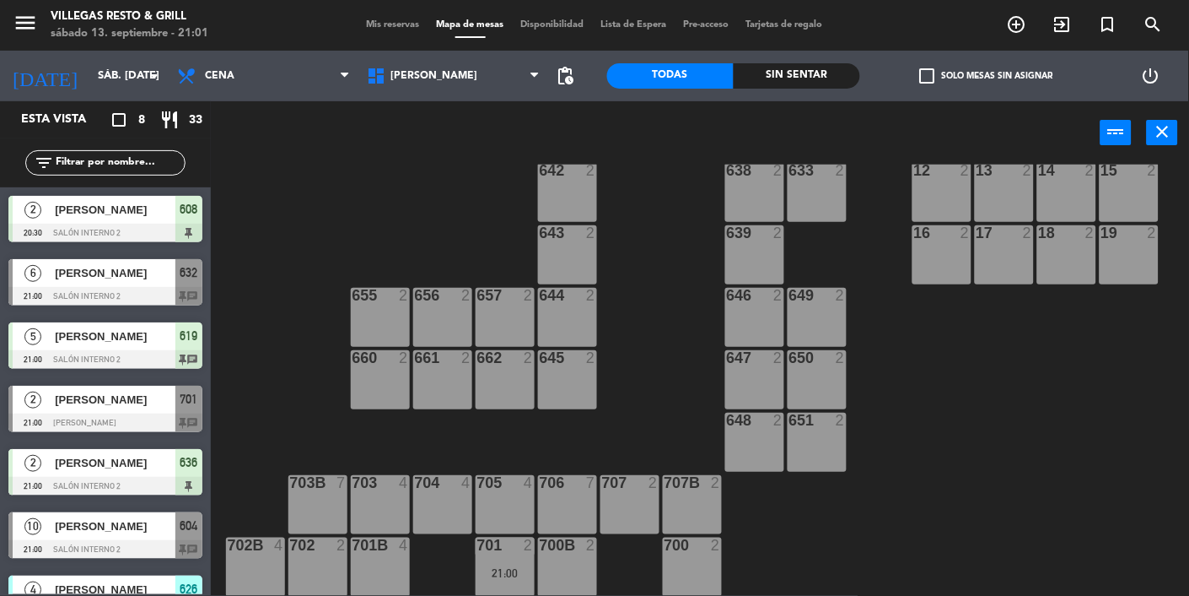
click at [149, 416] on div at bounding box center [105, 422] width 194 height 19
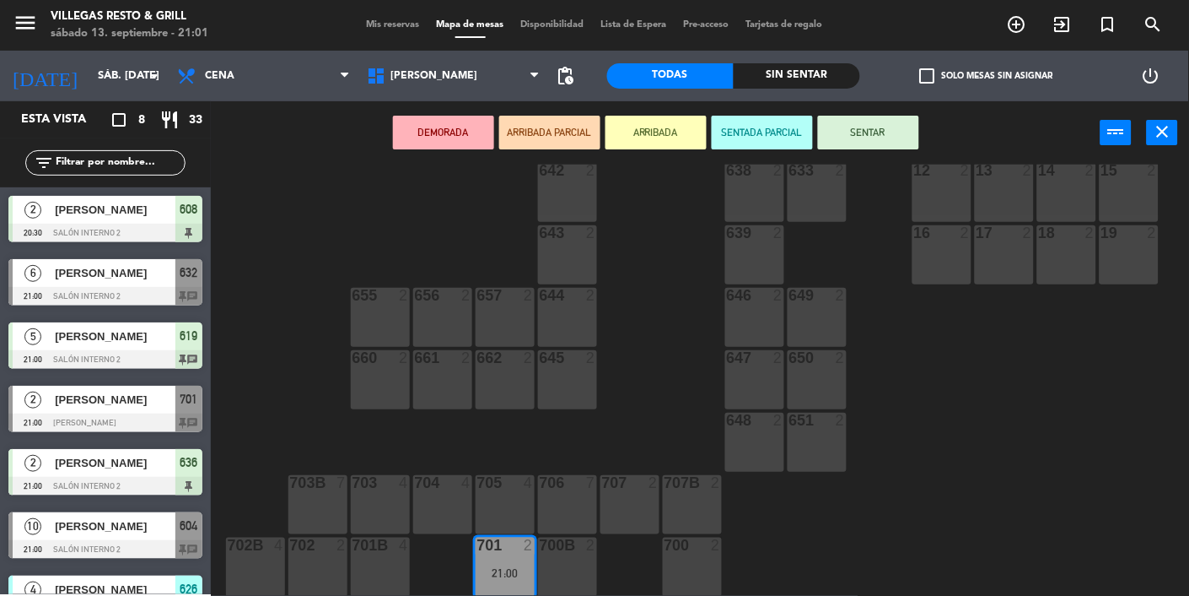
click at [841, 138] on button "SENTAR" at bounding box center [868, 133] width 101 height 34
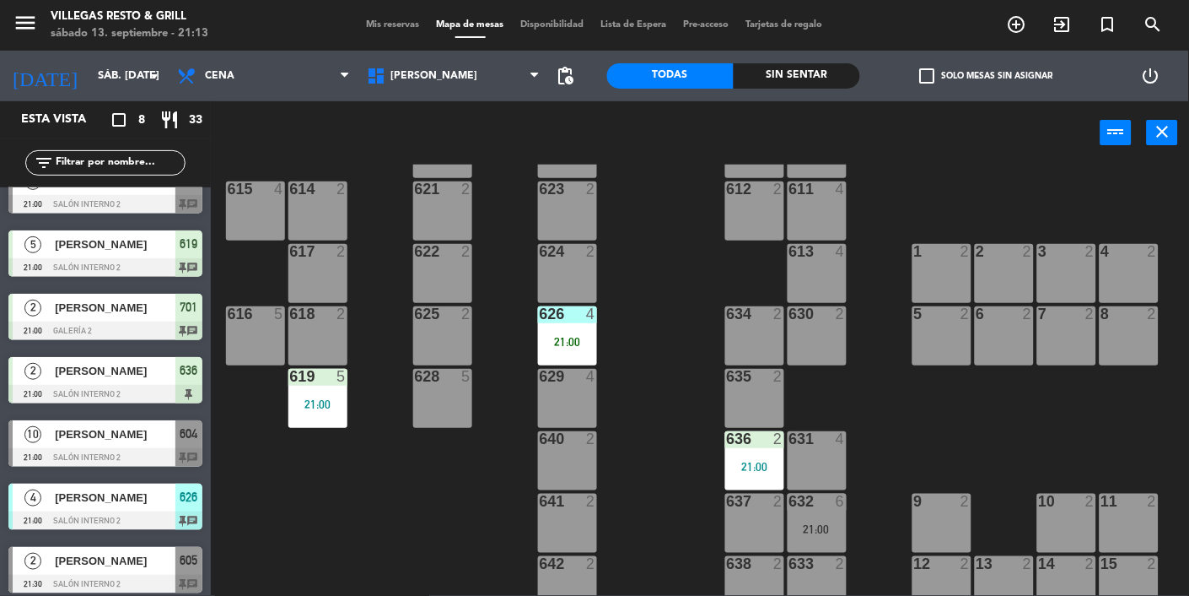
scroll to position [193, 0]
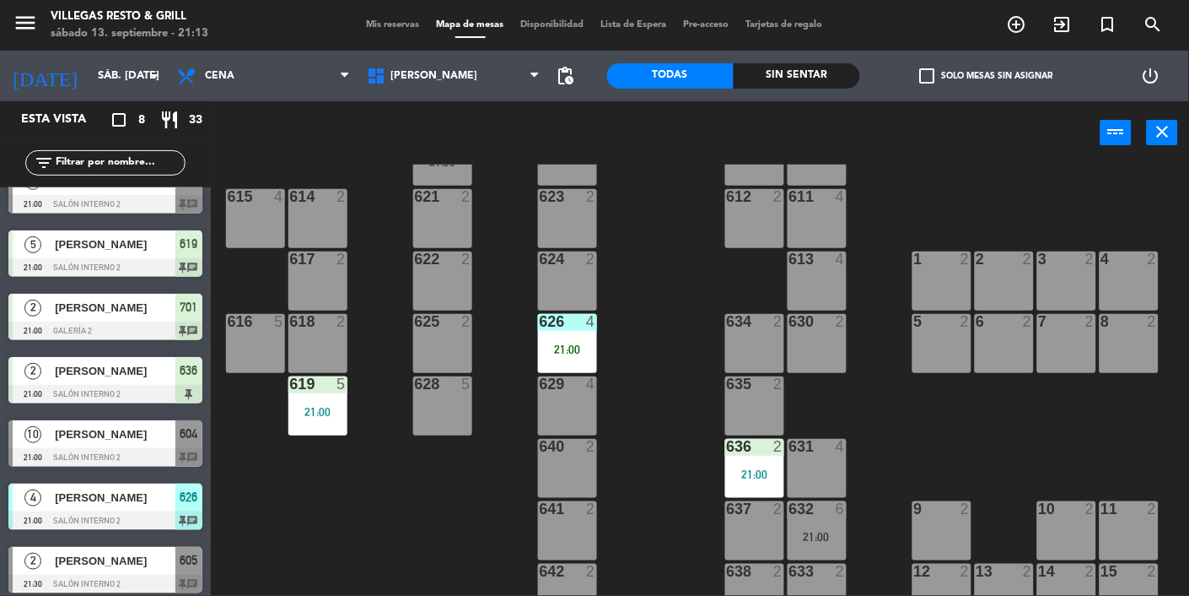
click at [577, 340] on div "626 4 21:00" at bounding box center [567, 343] width 59 height 59
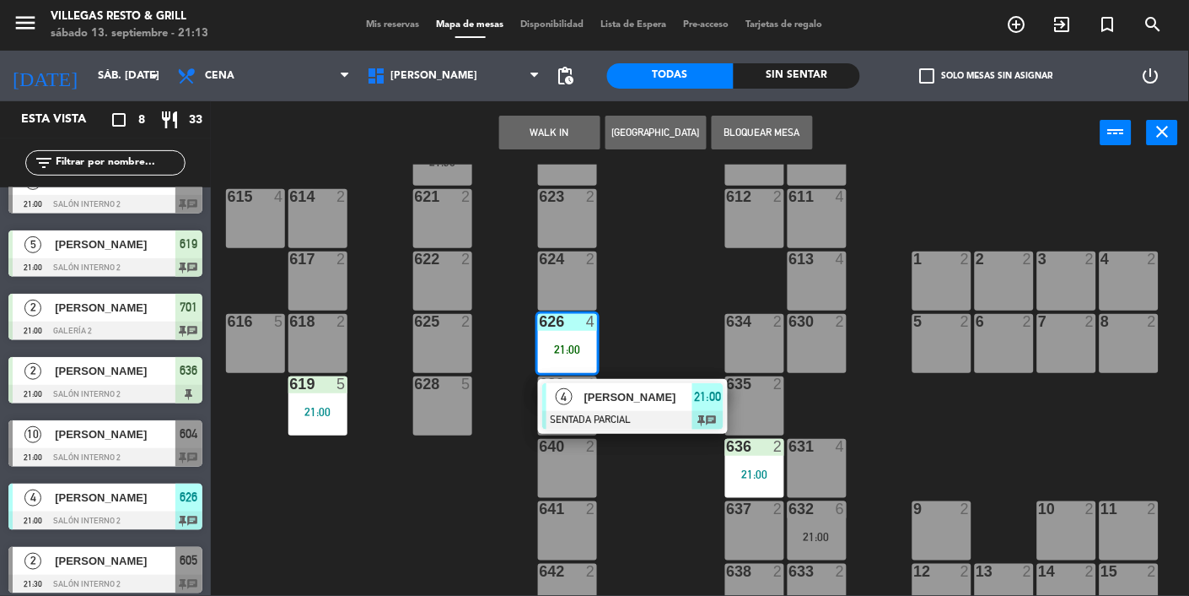
click at [658, 416] on div at bounding box center [632, 420] width 181 height 19
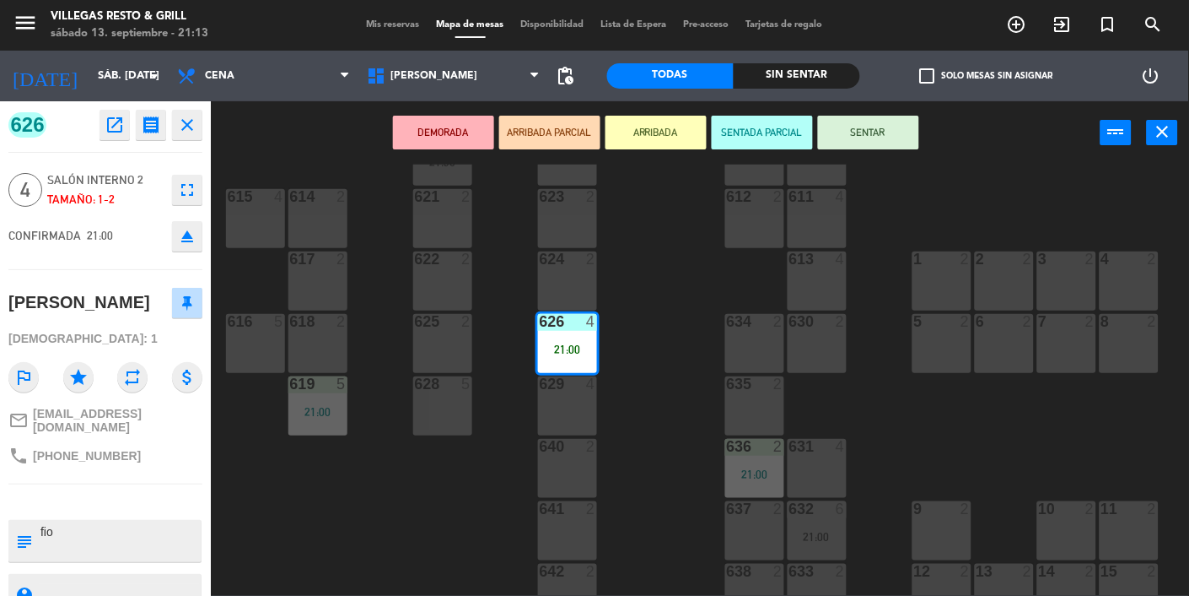
click at [858, 143] on button "SENTAR" at bounding box center [868, 133] width 101 height 34
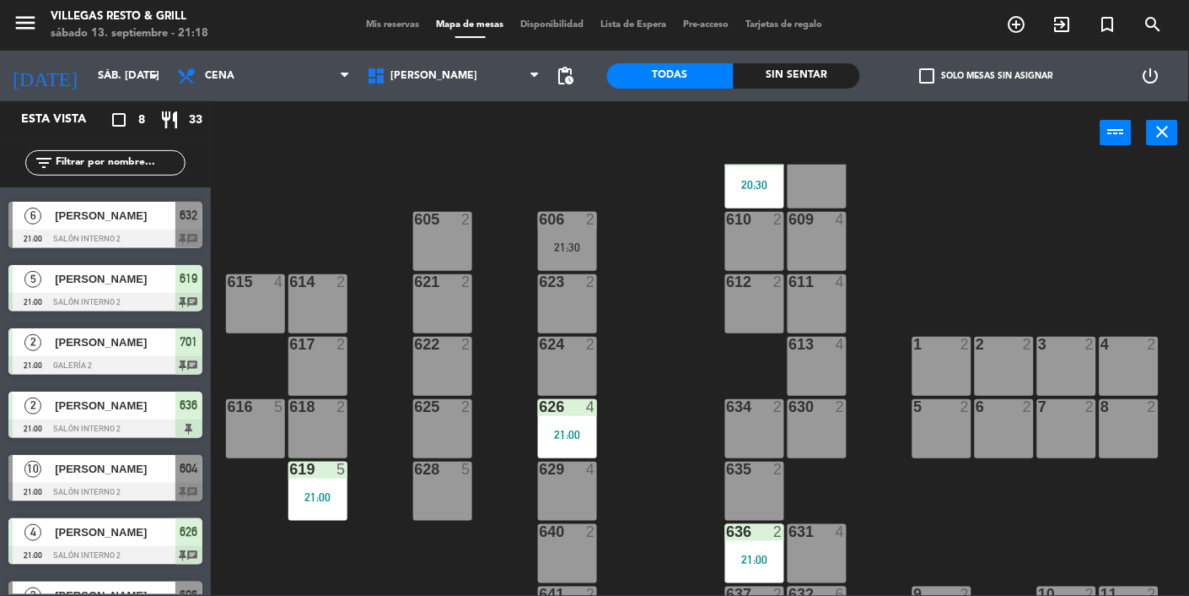
scroll to position [0, 0]
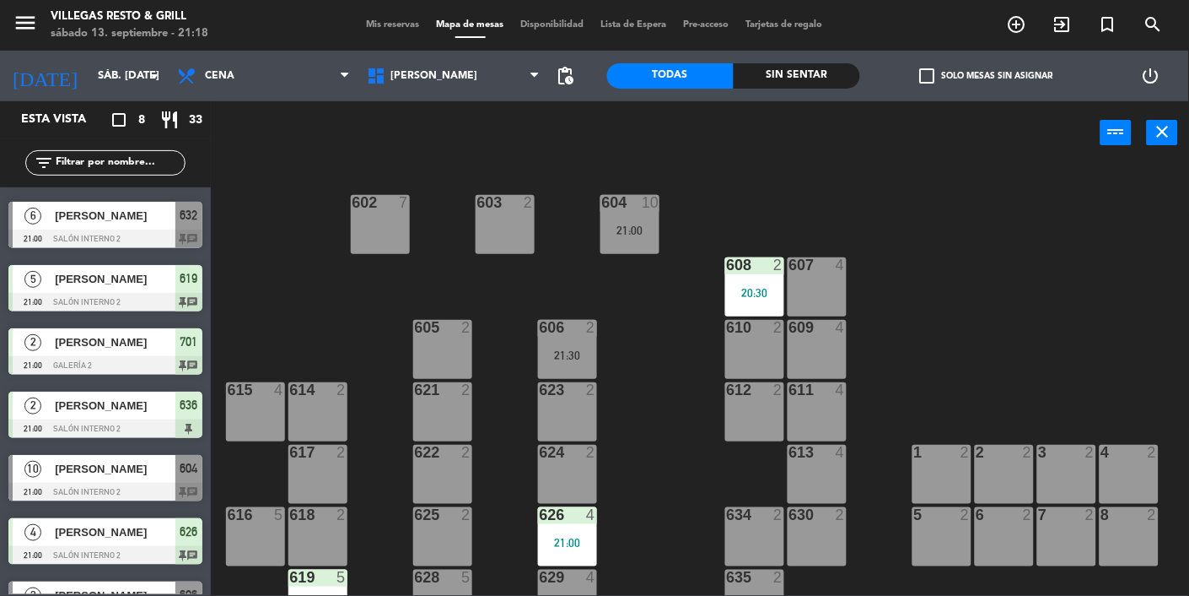
click at [133, 241] on div at bounding box center [105, 238] width 194 height 19
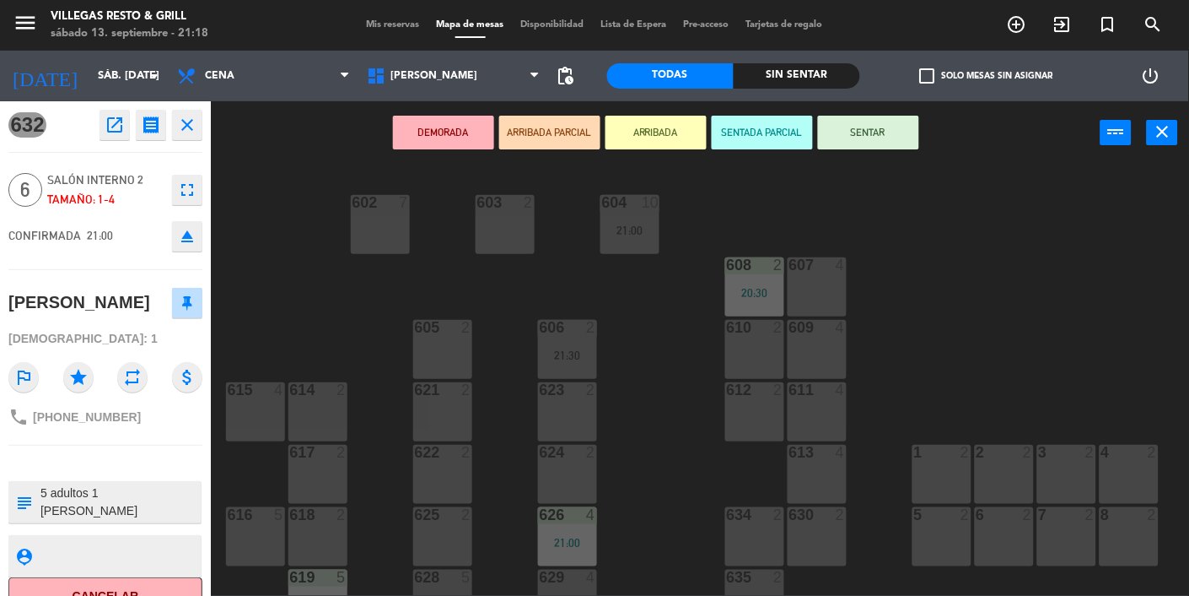
click at [386, 244] on div "602 7" at bounding box center [380, 224] width 59 height 59
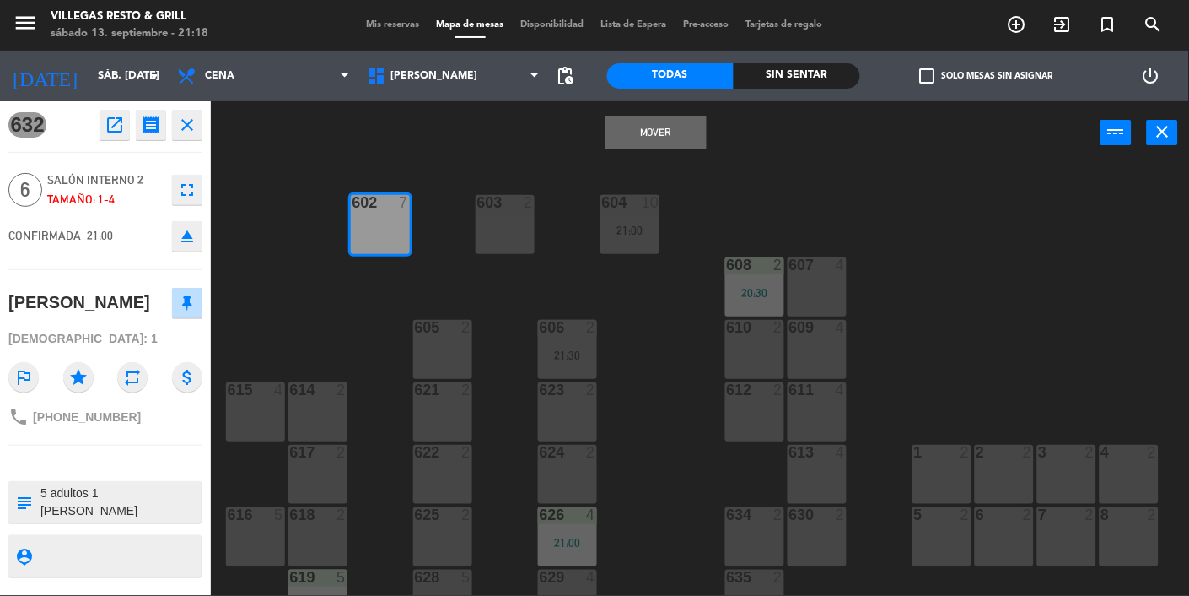
click at [661, 138] on button "Mover" at bounding box center [656, 133] width 101 height 34
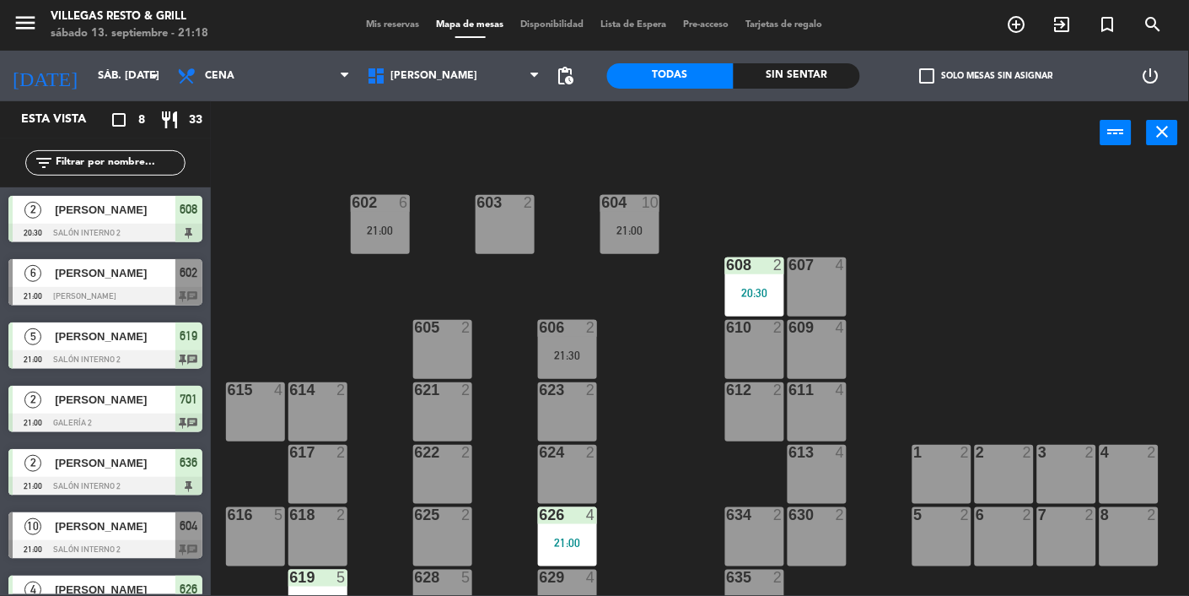
click at [388, 235] on div "21:00" at bounding box center [380, 230] width 59 height 12
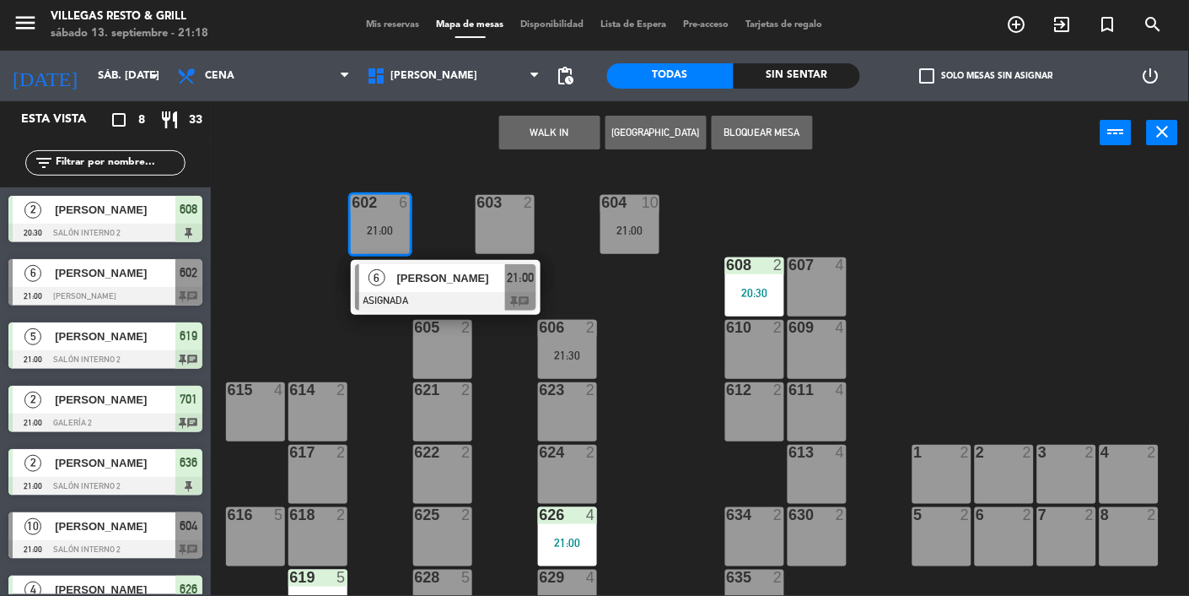
click at [491, 294] on div at bounding box center [445, 301] width 181 height 19
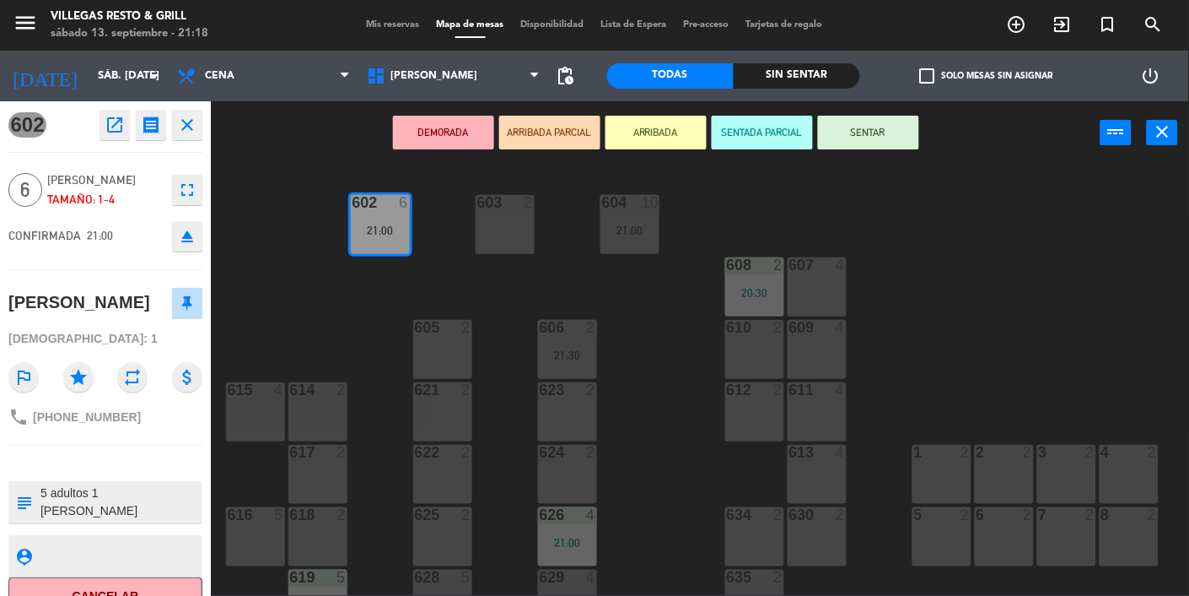
click at [763, 146] on button "SENTADA PARCIAL" at bounding box center [762, 133] width 101 height 34
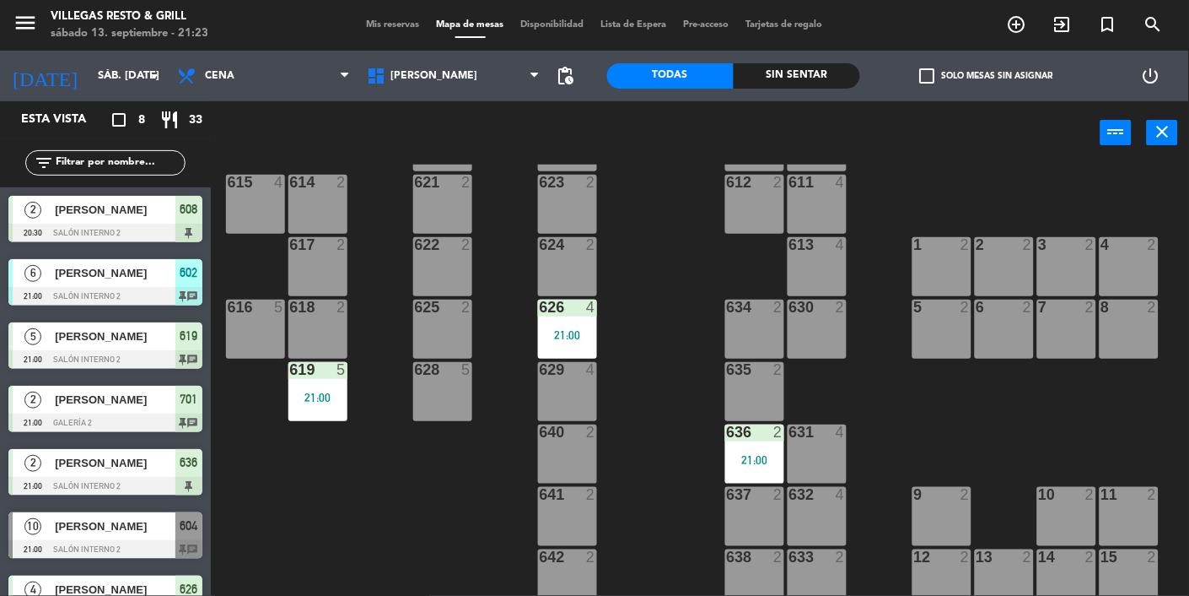
scroll to position [218, 0]
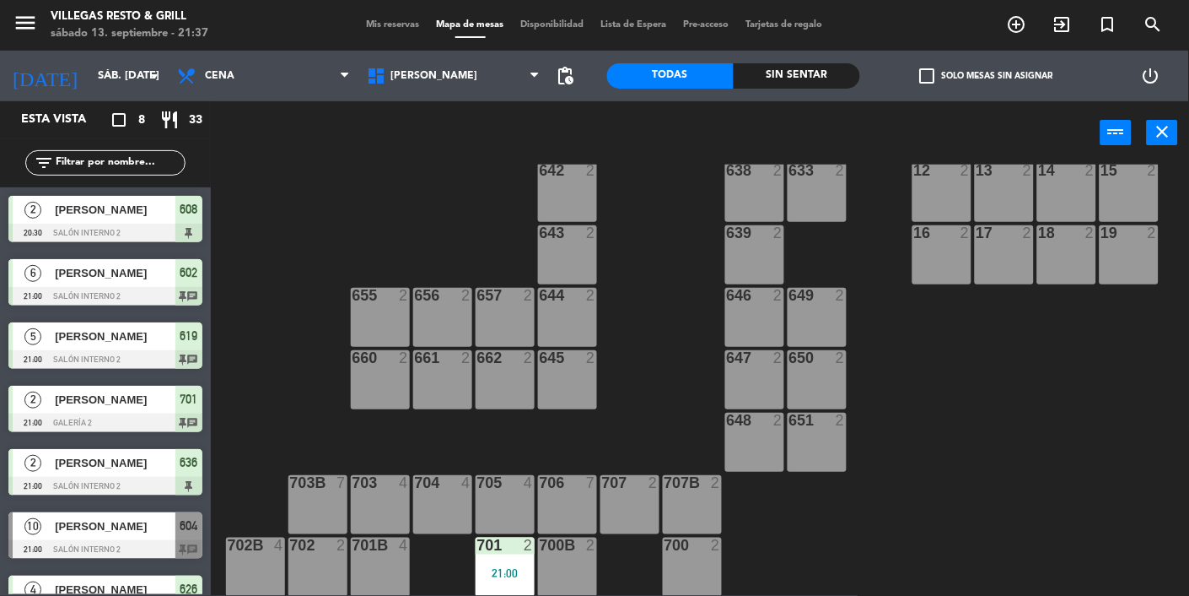
scroll to position [98, 0]
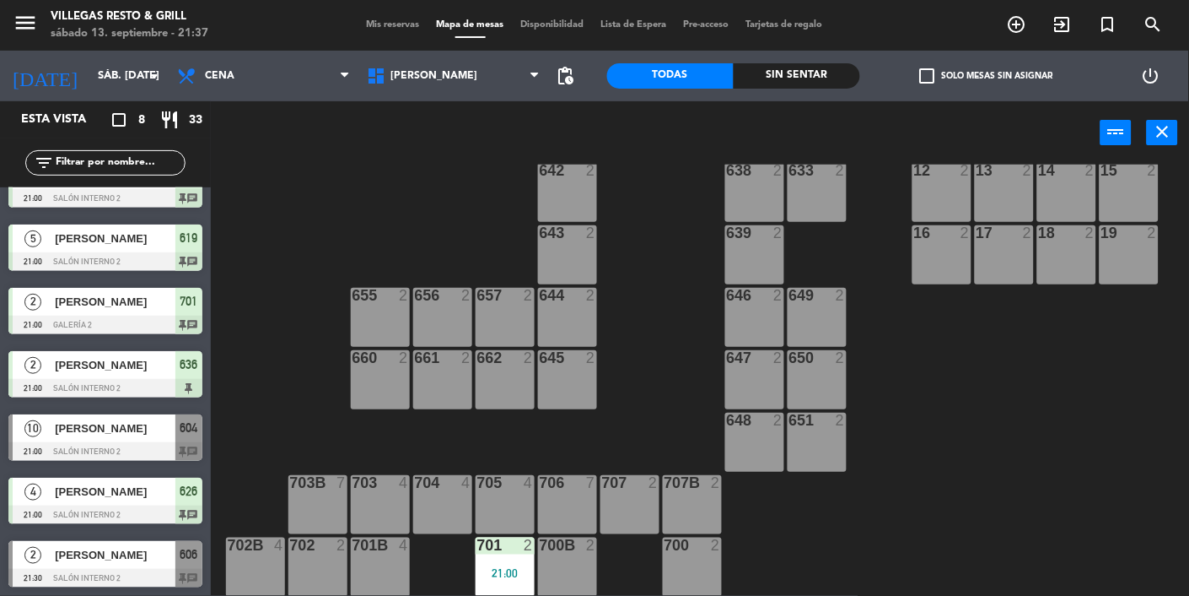
click at [141, 565] on div "[PERSON_NAME]" at bounding box center [114, 555] width 122 height 28
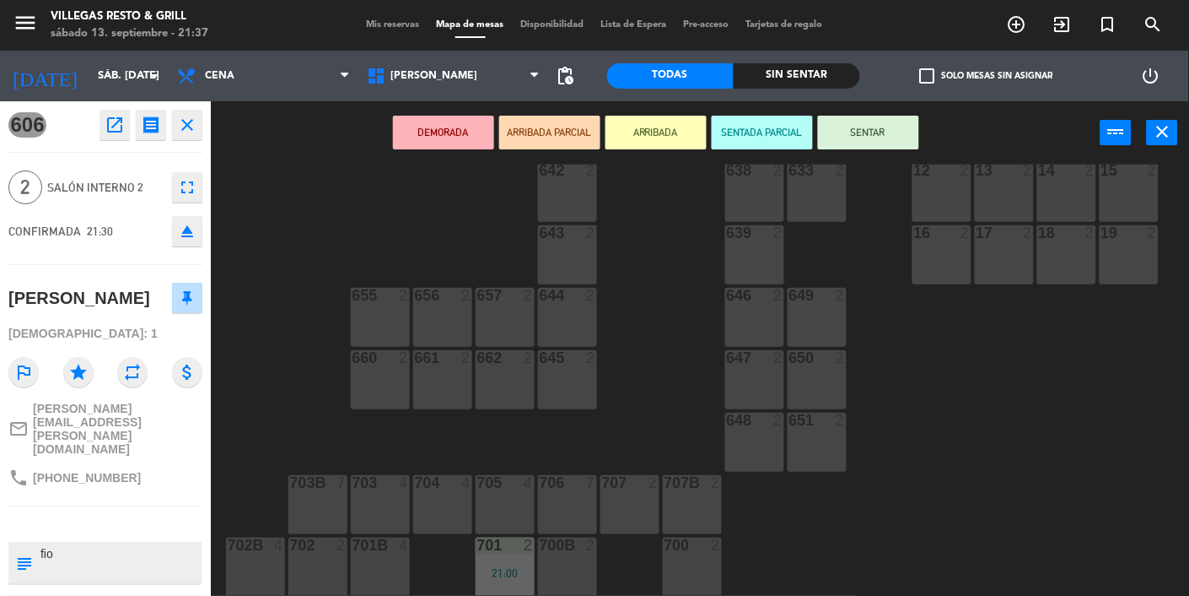
click at [328, 563] on div "702 2" at bounding box center [318, 566] width 59 height 59
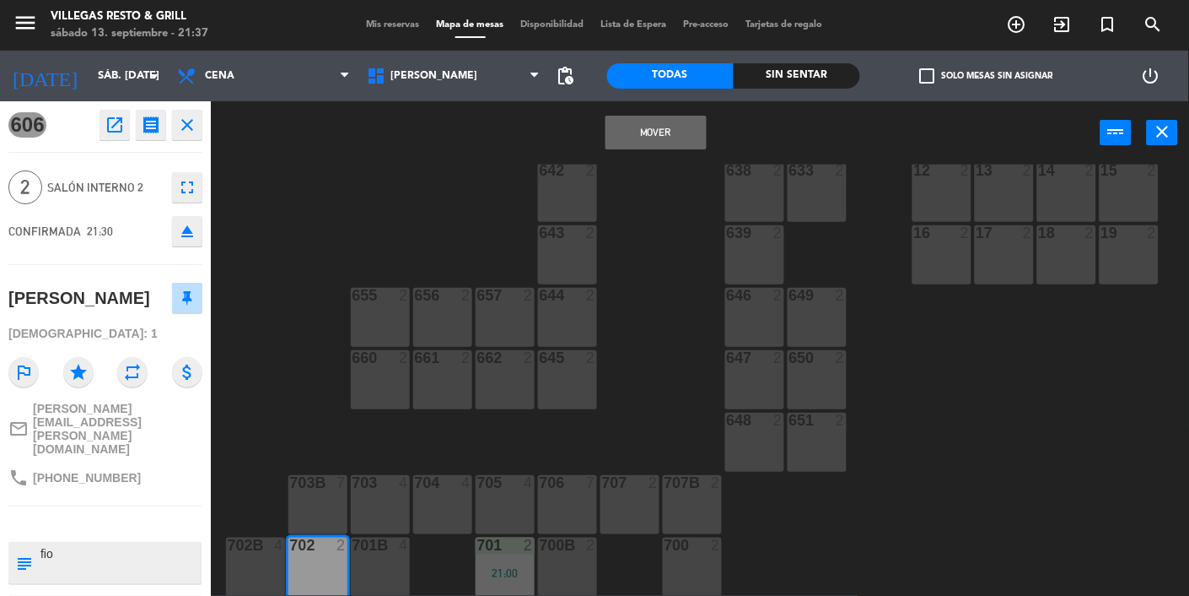
click at [661, 133] on button "Mover" at bounding box center [656, 133] width 101 height 34
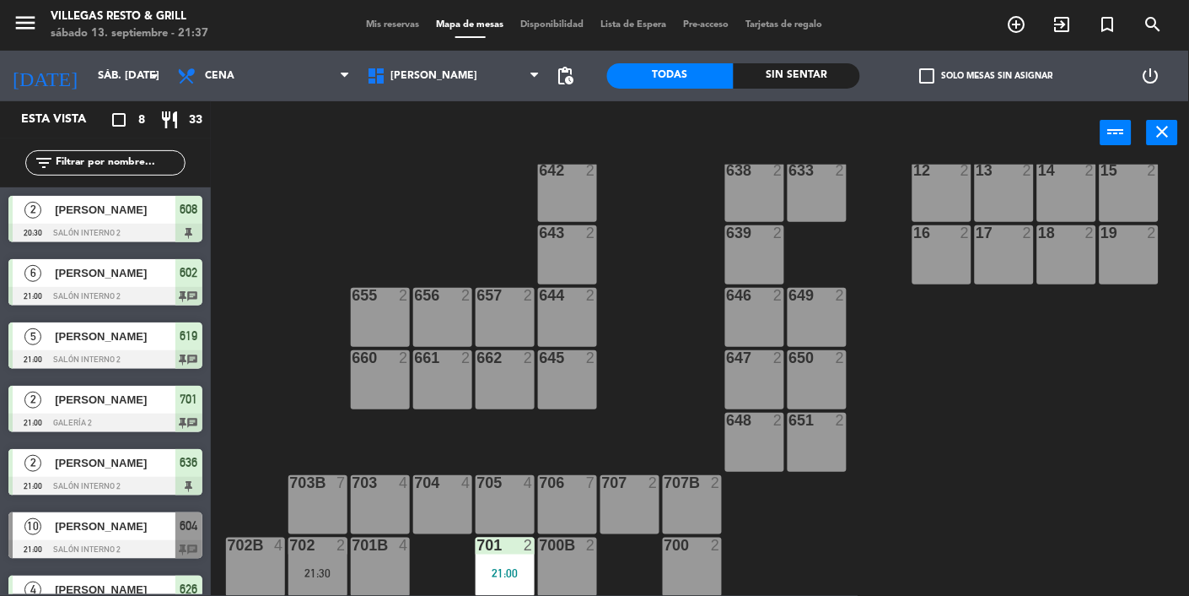
scroll to position [99, 0]
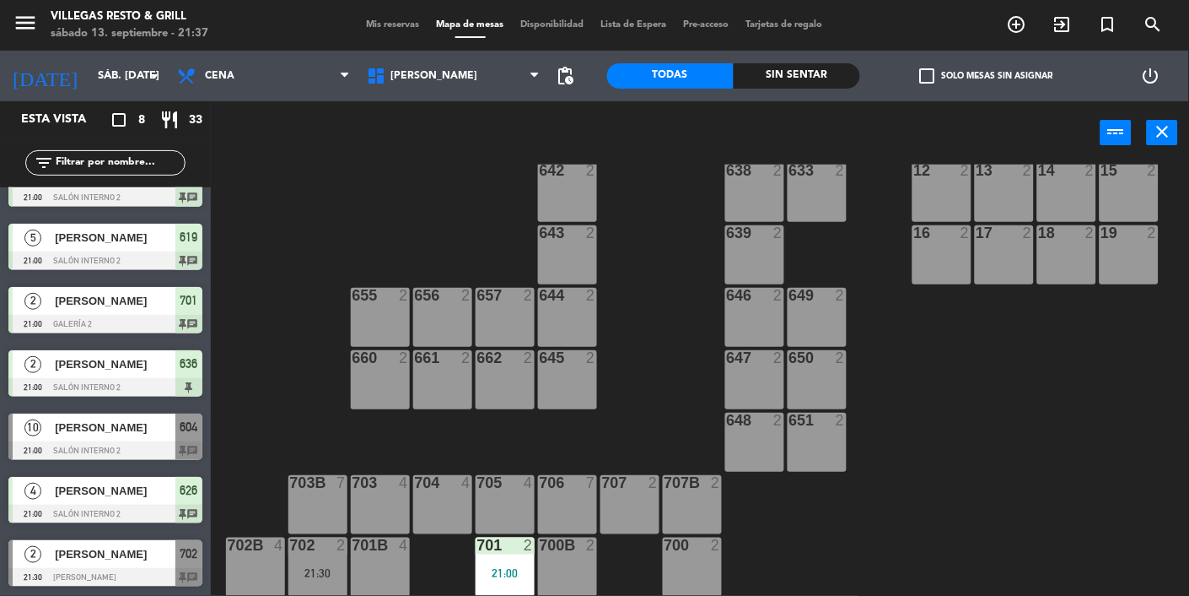
click at [158, 557] on span "[PERSON_NAME]" at bounding box center [115, 554] width 121 height 18
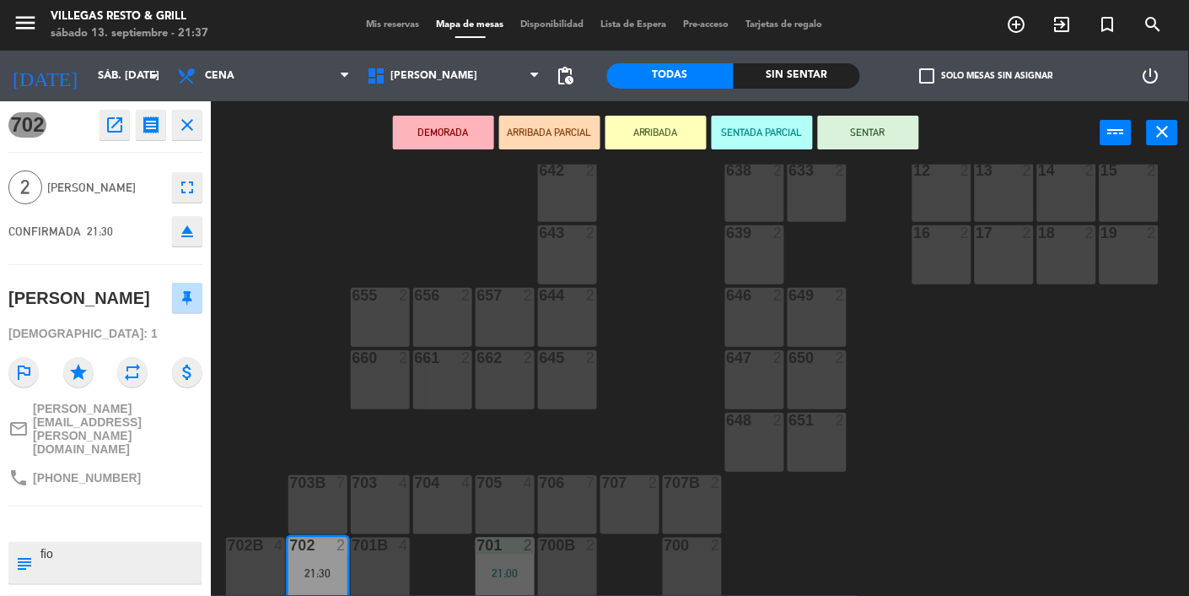
click at [860, 142] on button "SENTAR" at bounding box center [868, 133] width 101 height 34
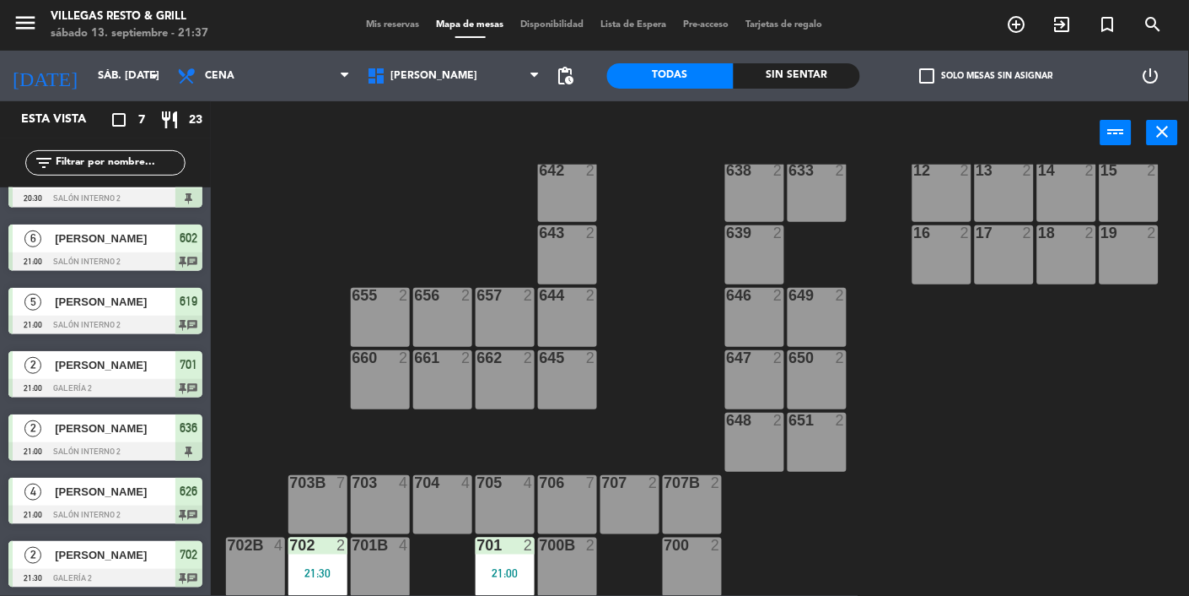
scroll to position [0, 0]
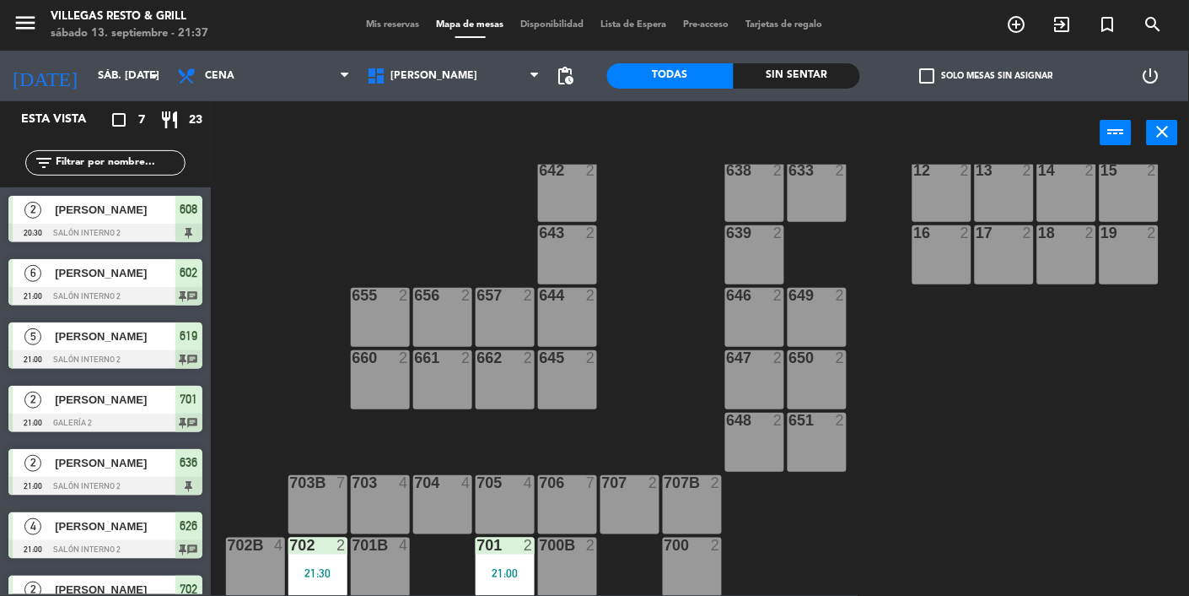
click at [383, 24] on span "Mis reservas" at bounding box center [394, 24] width 70 height 9
